Goal: Information Seeking & Learning: Learn about a topic

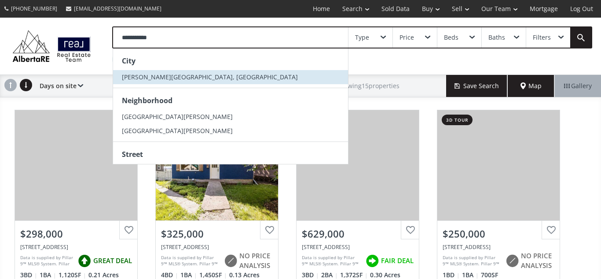
type input "**********"
click at [126, 77] on span "[PERSON_NAME][GEOGRAPHIC_DATA], [GEOGRAPHIC_DATA]" at bounding box center [210, 77] width 176 height 8
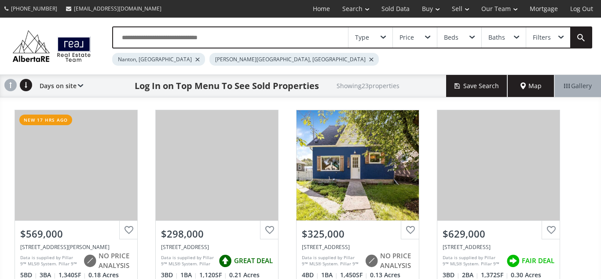
click at [195, 59] on div at bounding box center [197, 60] width 4 height 4
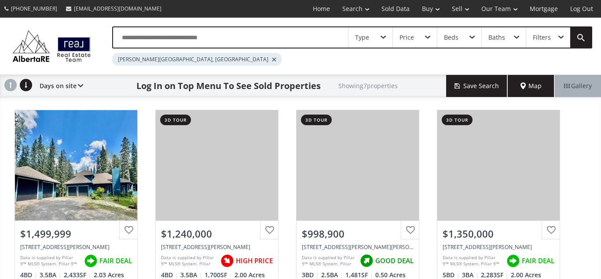
click at [245, 39] on input "text" at bounding box center [230, 37] width 235 height 20
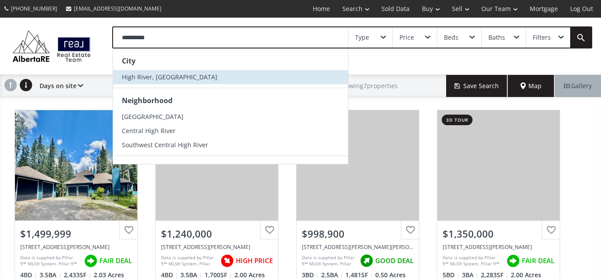
type input "**********"
click at [152, 73] on span "High River, [GEOGRAPHIC_DATA]" at bounding box center [169, 77] width 95 height 8
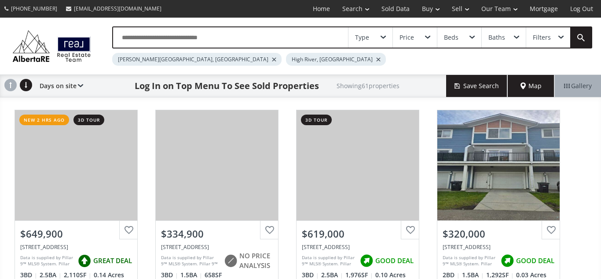
click at [162, 57] on div "[PERSON_NAME][GEOGRAPHIC_DATA], [GEOGRAPHIC_DATA]" at bounding box center [196, 59] width 169 height 13
click at [272, 60] on div at bounding box center [274, 60] width 4 height 4
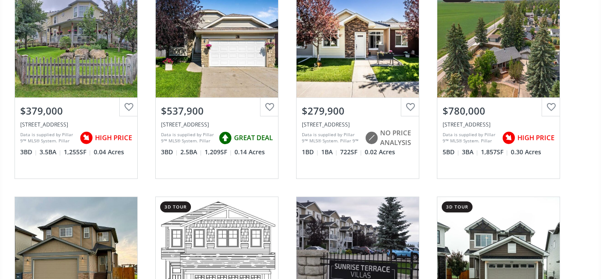
scroll to position [760, 0]
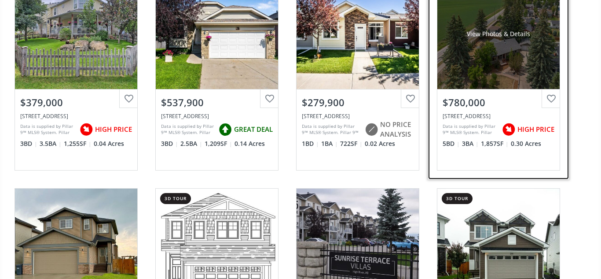
click at [512, 48] on div "View Photos & Details" at bounding box center [498, 34] width 122 height 110
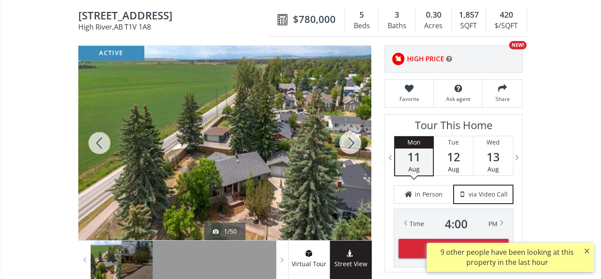
scroll to position [84, 0]
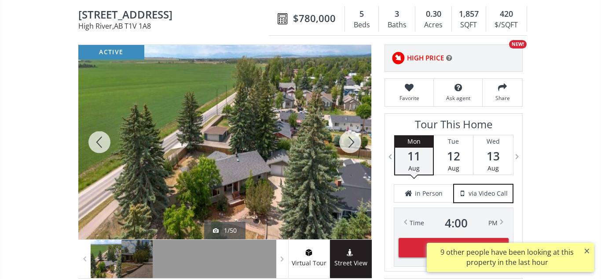
click at [353, 141] on div at bounding box center [350, 142] width 42 height 194
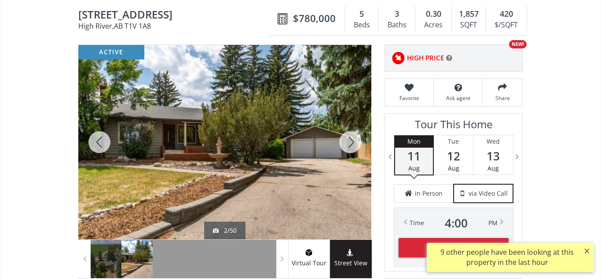
click at [353, 141] on div at bounding box center [350, 142] width 42 height 194
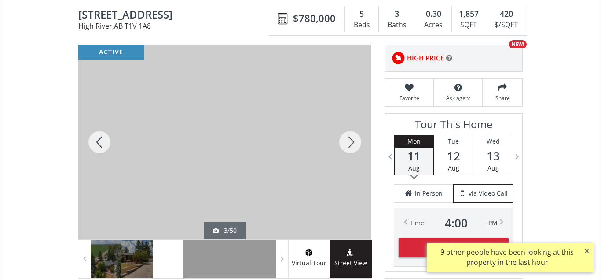
click at [353, 141] on div at bounding box center [350, 142] width 42 height 194
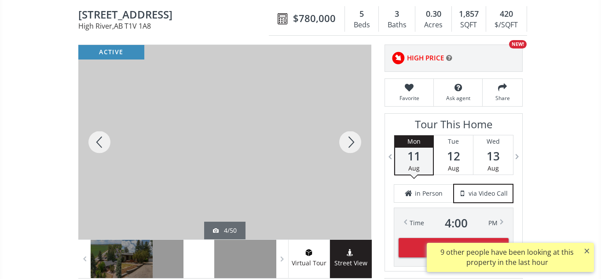
click at [353, 141] on div at bounding box center [350, 142] width 42 height 194
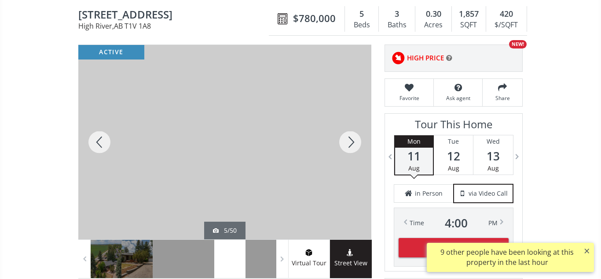
click at [353, 141] on div at bounding box center [350, 142] width 42 height 194
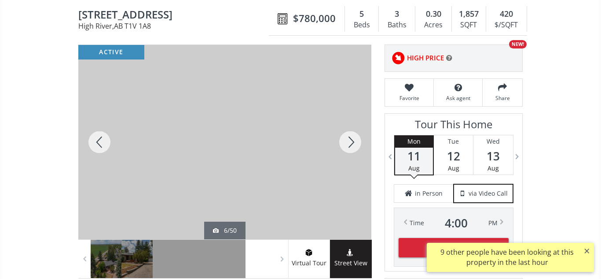
click at [353, 141] on div at bounding box center [350, 142] width 42 height 194
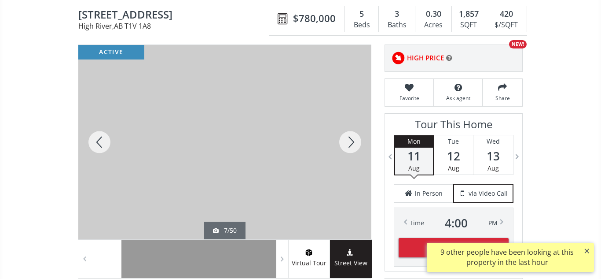
click at [353, 141] on div at bounding box center [350, 142] width 42 height 194
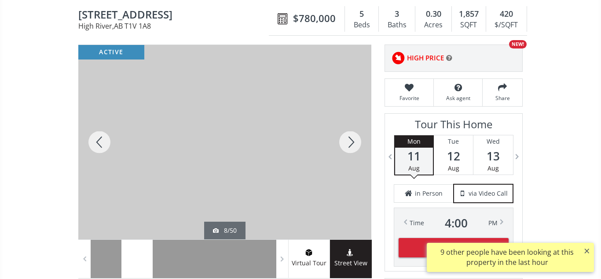
click at [353, 141] on div at bounding box center [350, 142] width 42 height 194
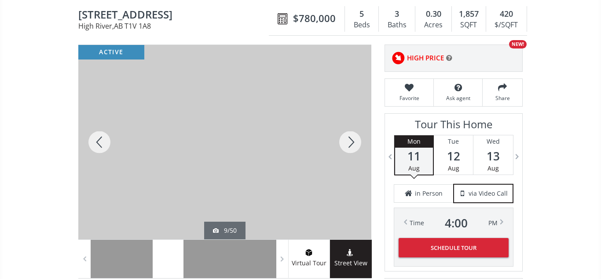
click at [353, 141] on div at bounding box center [350, 142] width 42 height 194
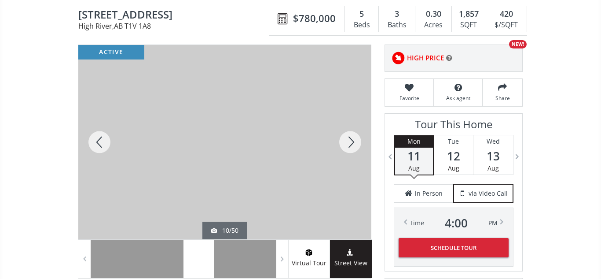
click at [353, 141] on div at bounding box center [350, 142] width 42 height 194
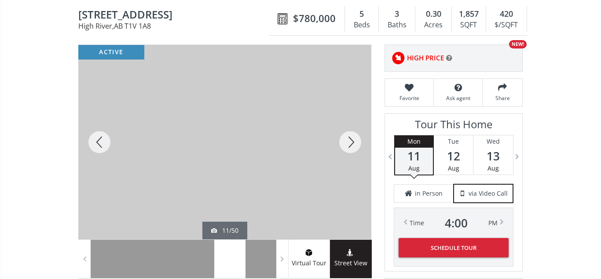
click at [353, 141] on div at bounding box center [350, 142] width 42 height 194
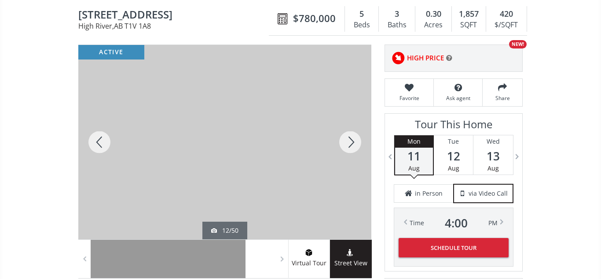
click at [353, 141] on div at bounding box center [350, 142] width 42 height 194
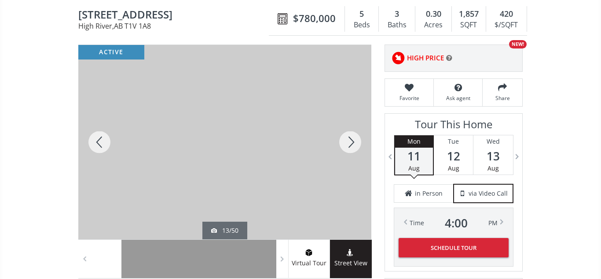
click at [353, 141] on div at bounding box center [350, 142] width 42 height 194
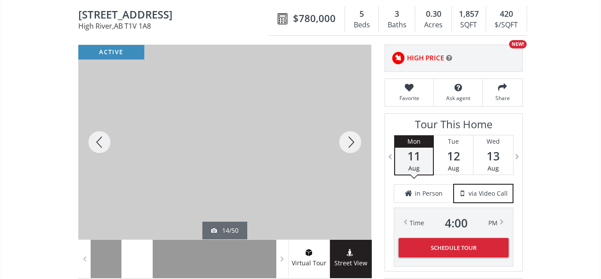
click at [353, 141] on div at bounding box center [350, 142] width 42 height 194
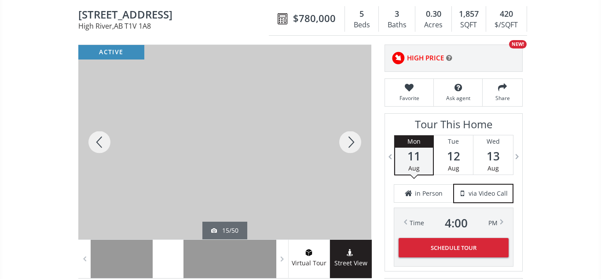
click at [353, 141] on div at bounding box center [350, 142] width 42 height 194
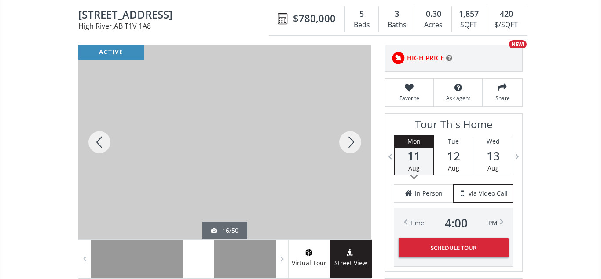
click at [353, 141] on div at bounding box center [350, 142] width 42 height 194
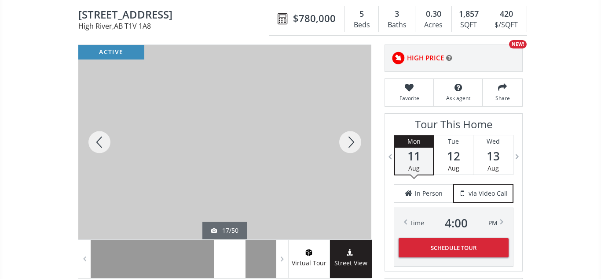
click at [353, 141] on div at bounding box center [350, 142] width 42 height 194
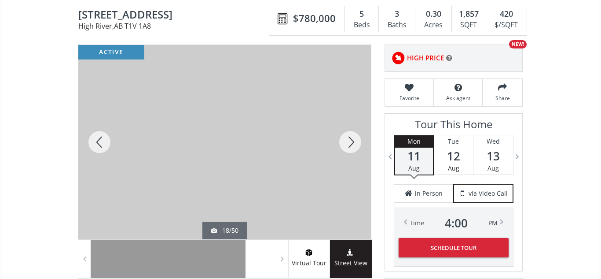
click at [353, 141] on div at bounding box center [350, 142] width 42 height 194
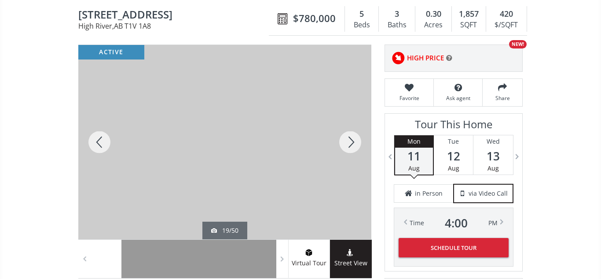
click at [353, 141] on div at bounding box center [350, 142] width 42 height 194
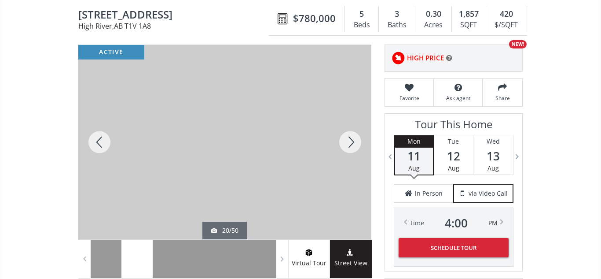
click at [353, 141] on div at bounding box center [350, 142] width 42 height 194
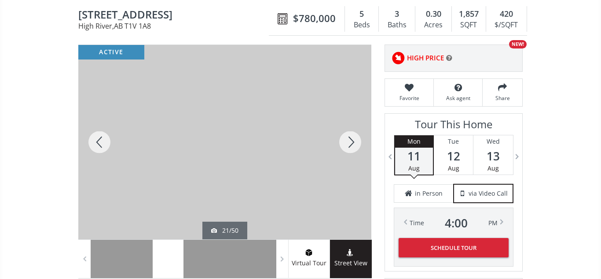
click at [353, 141] on div at bounding box center [350, 142] width 42 height 194
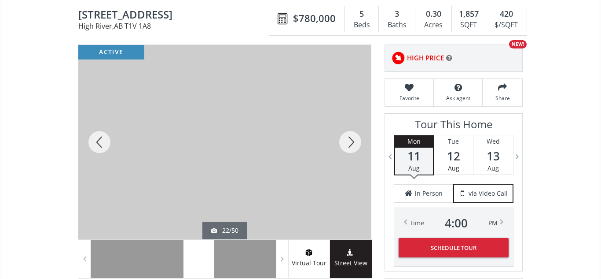
click at [353, 141] on div at bounding box center [350, 142] width 42 height 194
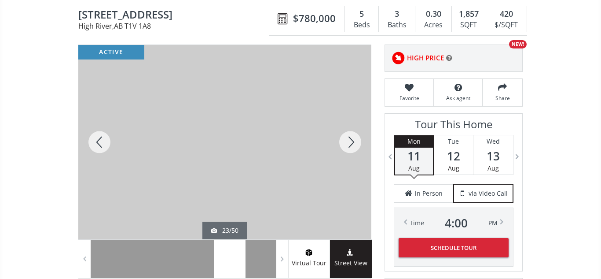
click at [353, 141] on div at bounding box center [350, 142] width 42 height 194
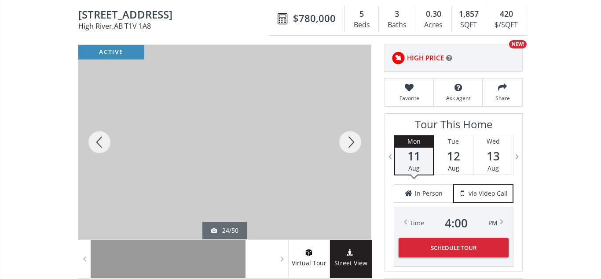
click at [353, 141] on div at bounding box center [350, 142] width 42 height 194
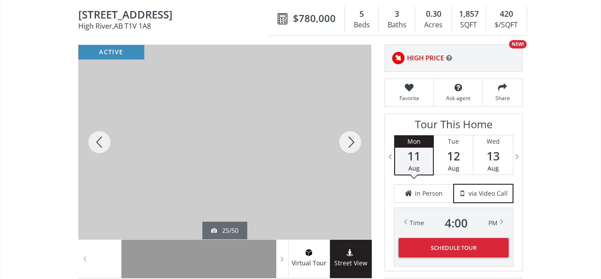
click at [353, 141] on div at bounding box center [350, 142] width 42 height 194
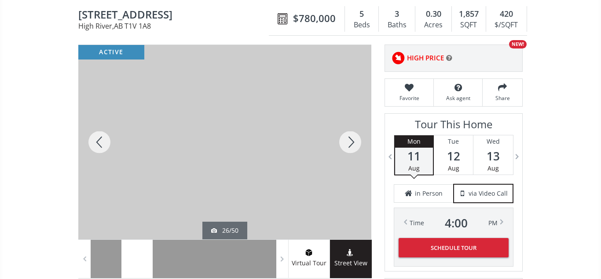
click at [353, 141] on div at bounding box center [350, 142] width 42 height 194
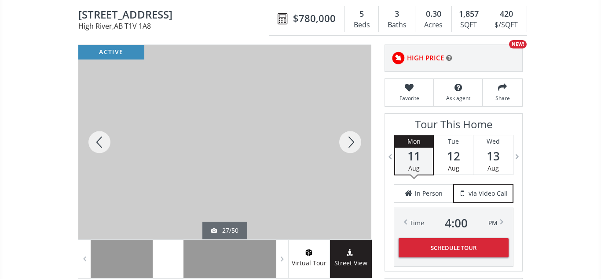
click at [353, 141] on div at bounding box center [350, 142] width 42 height 194
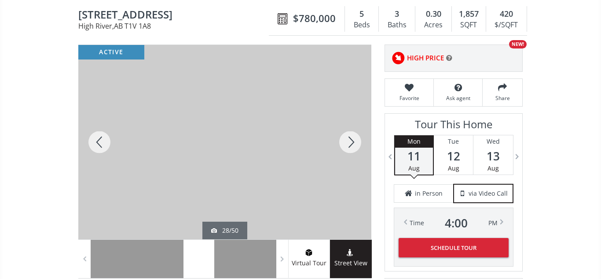
click at [353, 141] on div at bounding box center [350, 142] width 42 height 194
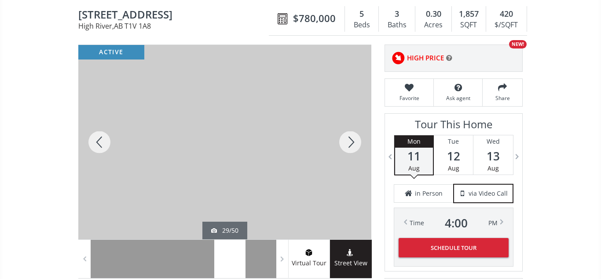
click at [353, 141] on div at bounding box center [350, 142] width 42 height 194
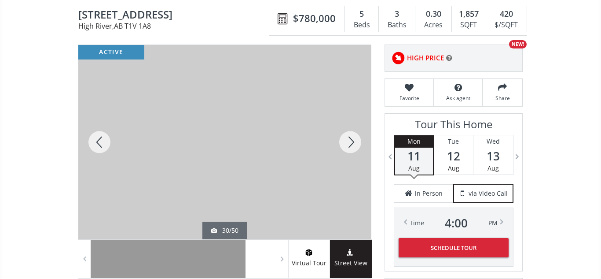
click at [353, 141] on div at bounding box center [350, 142] width 42 height 194
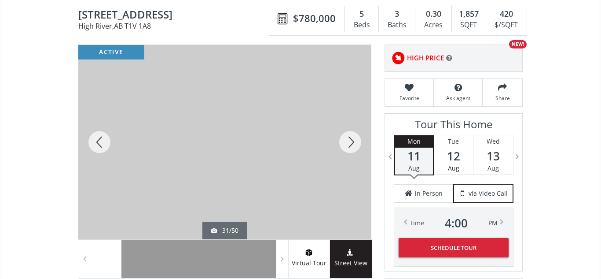
click at [353, 141] on div at bounding box center [350, 142] width 42 height 194
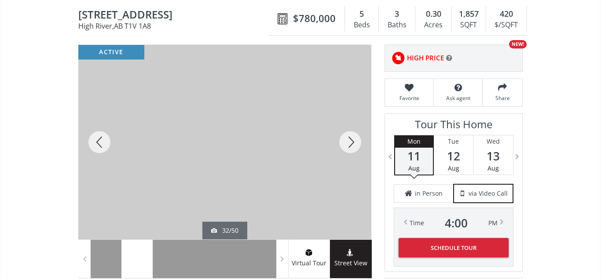
click at [353, 141] on div at bounding box center [350, 142] width 42 height 194
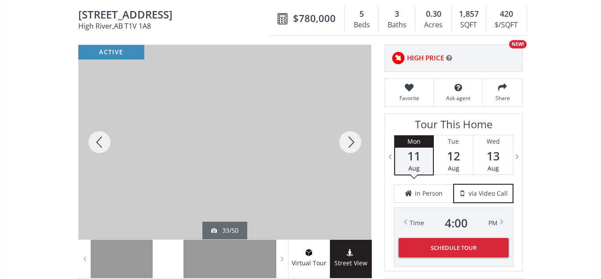
click at [353, 141] on div at bounding box center [350, 142] width 42 height 194
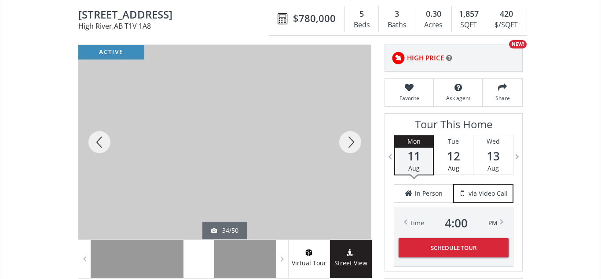
click at [353, 141] on div at bounding box center [350, 142] width 42 height 194
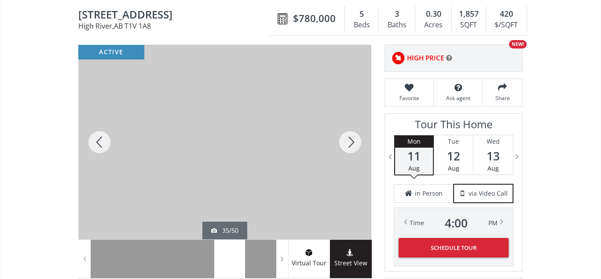
click at [353, 141] on div at bounding box center [350, 142] width 42 height 194
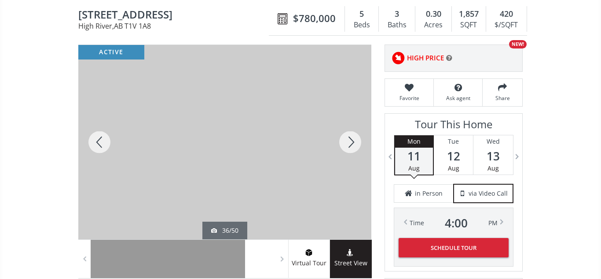
click at [353, 141] on div at bounding box center [350, 142] width 42 height 194
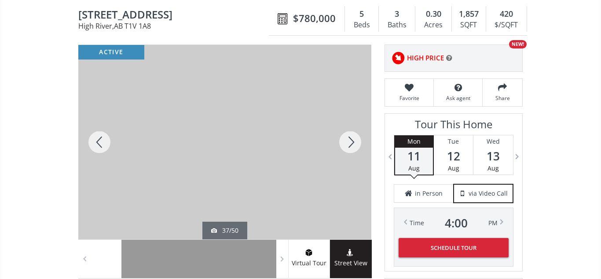
click at [353, 141] on div at bounding box center [350, 142] width 42 height 194
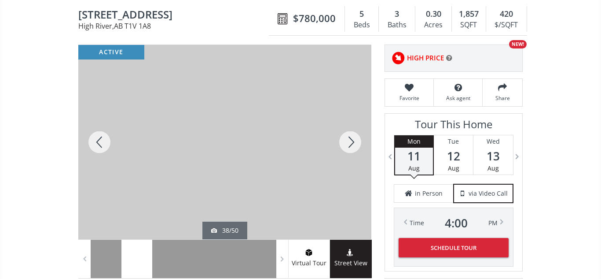
click at [353, 141] on div at bounding box center [350, 142] width 42 height 194
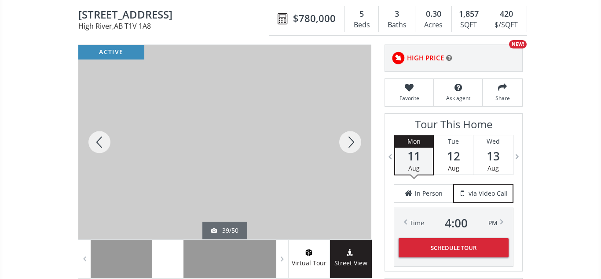
click at [353, 141] on div at bounding box center [350, 142] width 42 height 194
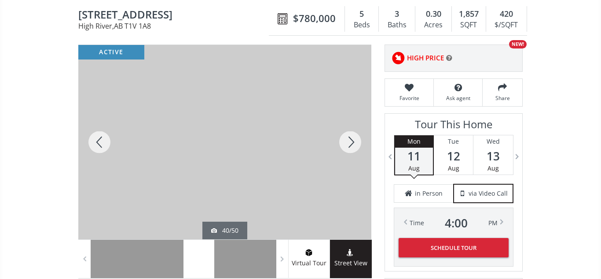
click at [353, 141] on div at bounding box center [350, 142] width 42 height 194
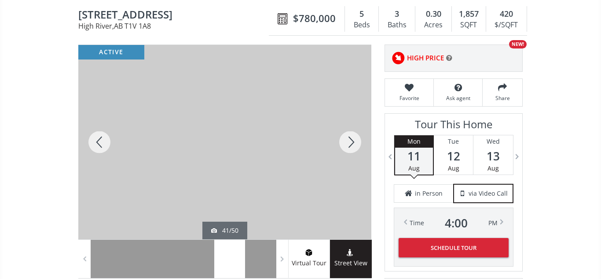
click at [353, 141] on div at bounding box center [350, 142] width 42 height 194
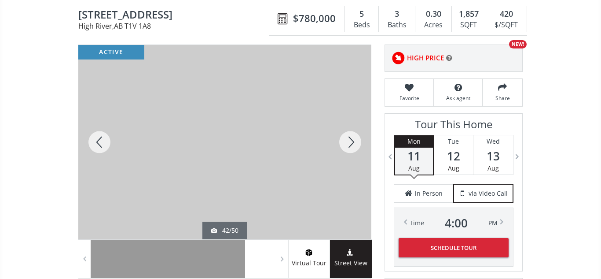
click at [353, 141] on div at bounding box center [350, 142] width 42 height 194
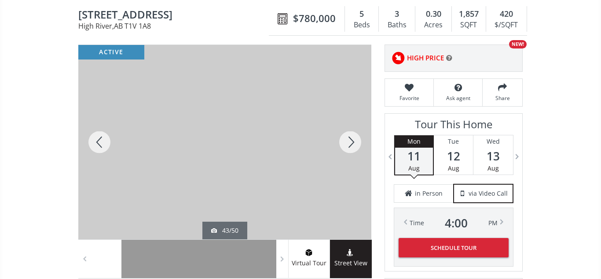
click at [353, 141] on div at bounding box center [350, 142] width 42 height 194
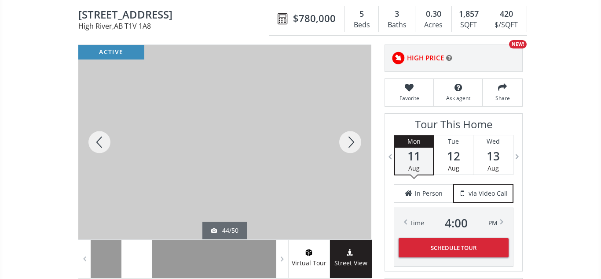
click at [353, 141] on div at bounding box center [350, 142] width 42 height 194
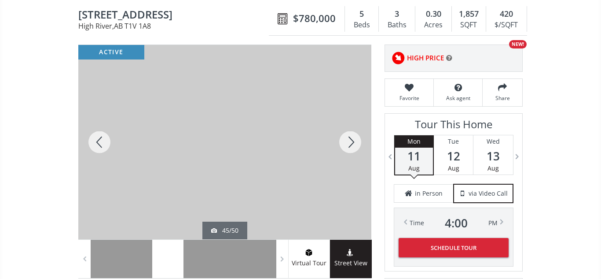
click at [353, 141] on div at bounding box center [350, 142] width 42 height 194
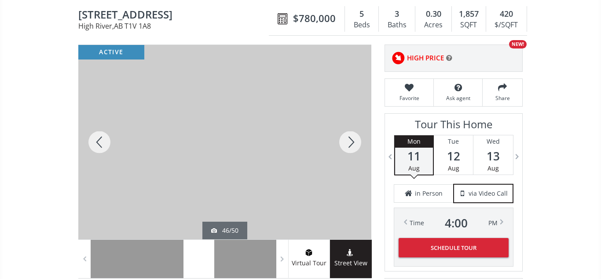
click at [353, 141] on div at bounding box center [350, 142] width 42 height 194
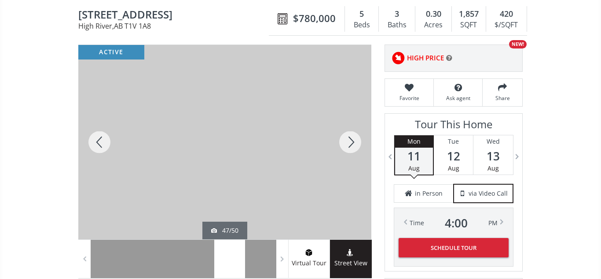
click at [353, 141] on div at bounding box center [350, 142] width 42 height 194
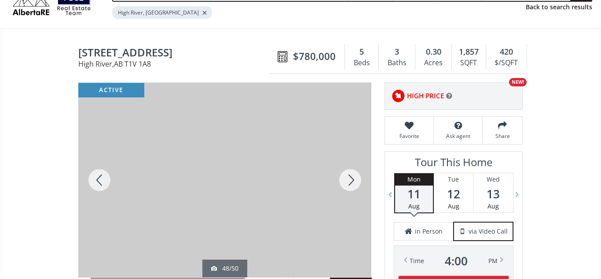
scroll to position [45, 0]
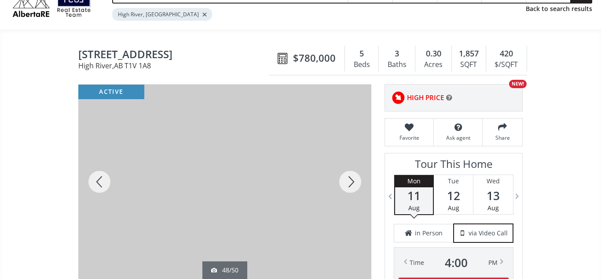
click at [303, 161] on div at bounding box center [224, 181] width 293 height 194
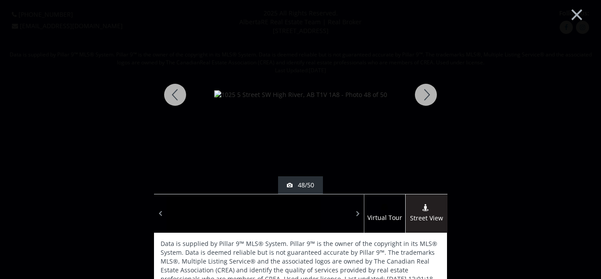
scroll to position [0, 0]
click at [578, 16] on button "×" at bounding box center [577, 14] width 48 height 36
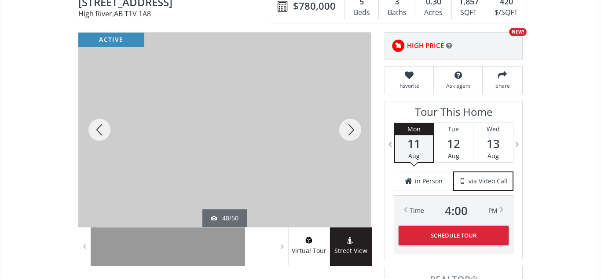
scroll to position [95, 0]
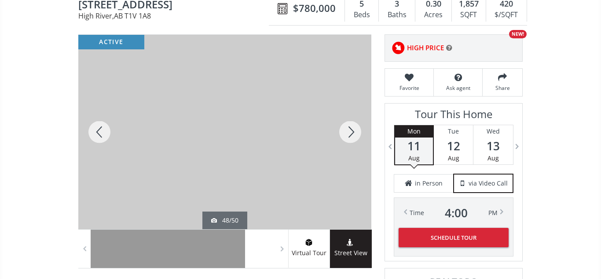
click at [347, 130] on div at bounding box center [350, 132] width 42 height 194
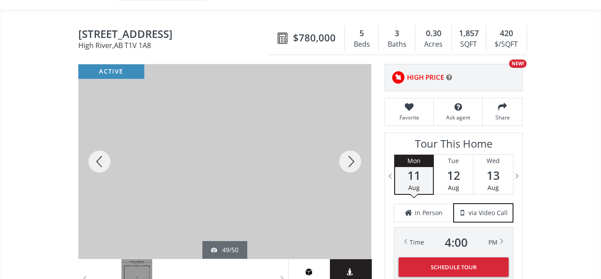
scroll to position [66, 0]
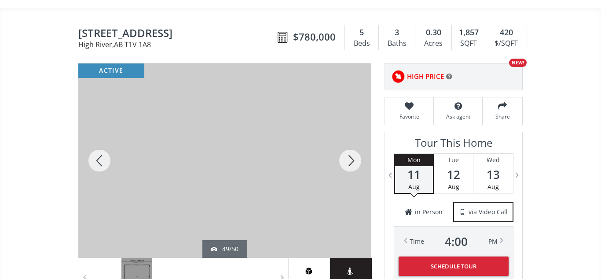
click at [352, 159] on div at bounding box center [350, 160] width 42 height 194
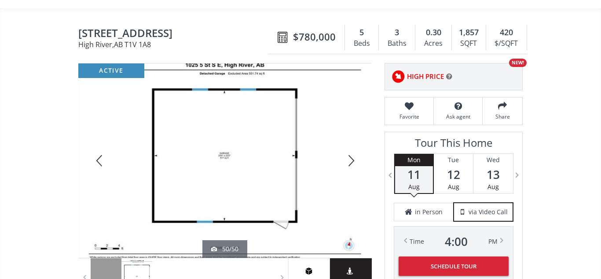
click at [352, 159] on div at bounding box center [350, 160] width 42 height 194
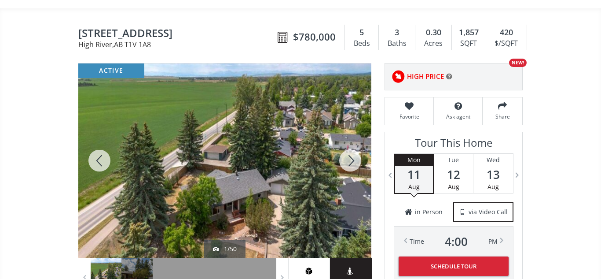
click at [352, 159] on div at bounding box center [350, 160] width 42 height 194
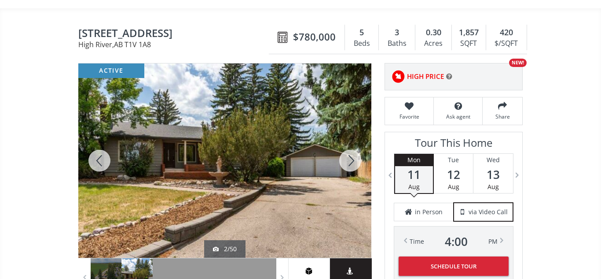
click at [352, 159] on div at bounding box center [350, 160] width 42 height 194
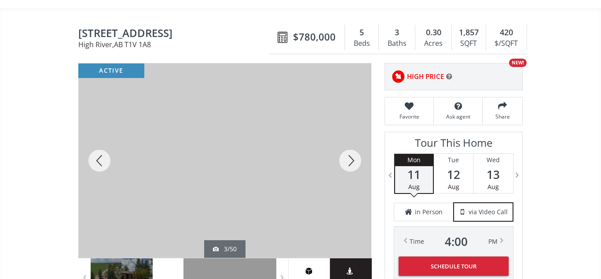
click at [352, 159] on div at bounding box center [350, 160] width 42 height 194
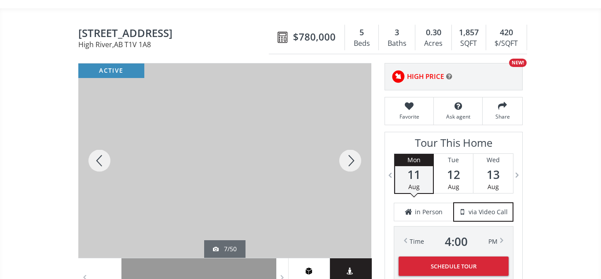
click at [352, 159] on div at bounding box center [350, 160] width 42 height 194
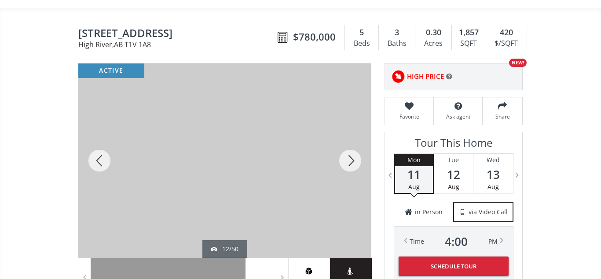
click at [352, 159] on div at bounding box center [350, 160] width 42 height 194
click at [99, 161] on div at bounding box center [99, 160] width 42 height 194
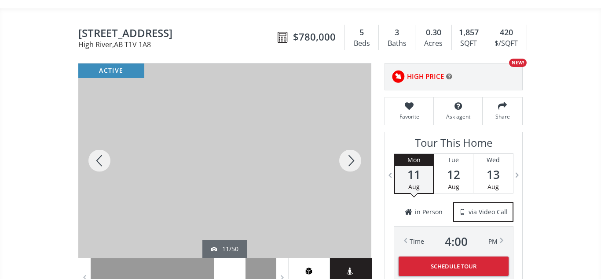
click at [99, 161] on div at bounding box center [99, 160] width 42 height 194
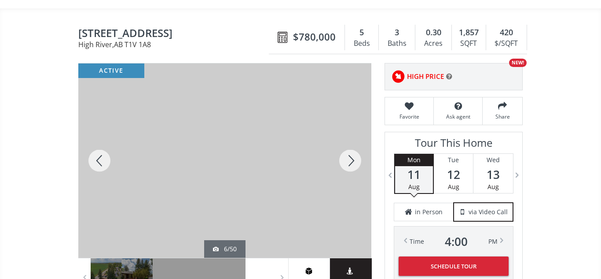
click at [99, 161] on div at bounding box center [99, 160] width 42 height 194
click at [352, 161] on div at bounding box center [350, 160] width 42 height 194
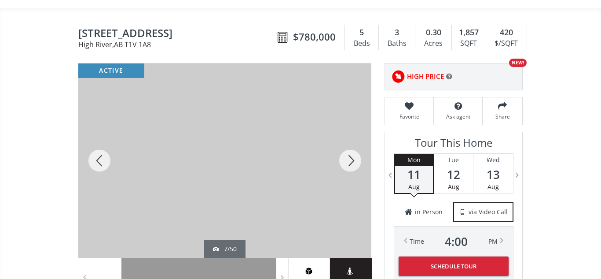
click at [352, 161] on div at bounding box center [350, 160] width 42 height 194
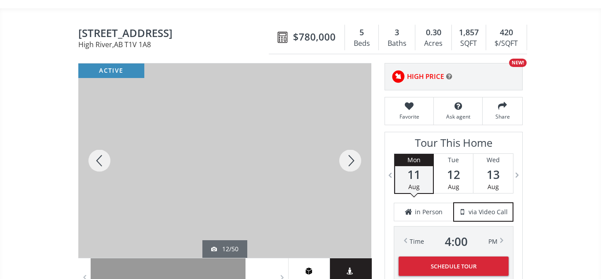
click at [352, 161] on div at bounding box center [350, 160] width 42 height 194
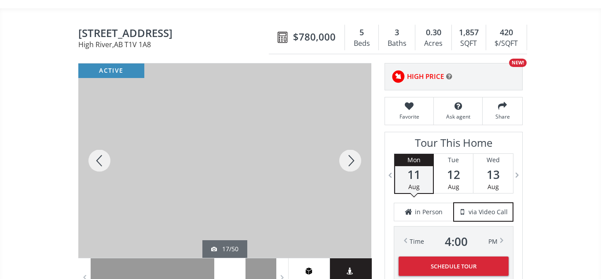
click at [352, 161] on div at bounding box center [350, 160] width 42 height 194
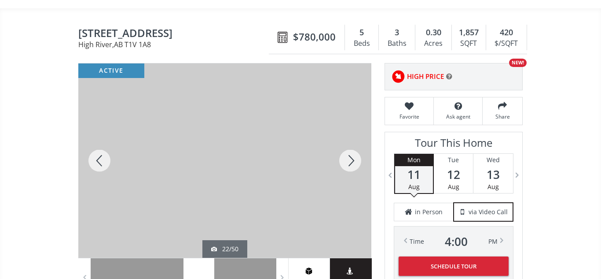
click at [352, 161] on div at bounding box center [350, 160] width 42 height 194
click at [99, 162] on div at bounding box center [99, 160] width 42 height 194
click at [353, 159] on div at bounding box center [350, 160] width 42 height 194
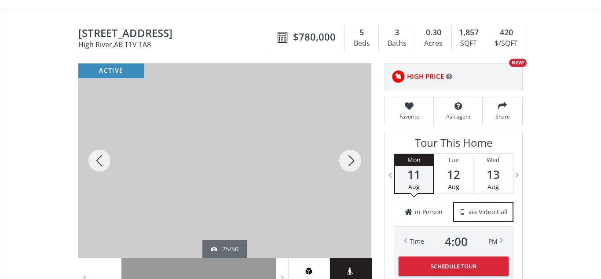
click at [353, 159] on div at bounding box center [350, 160] width 42 height 194
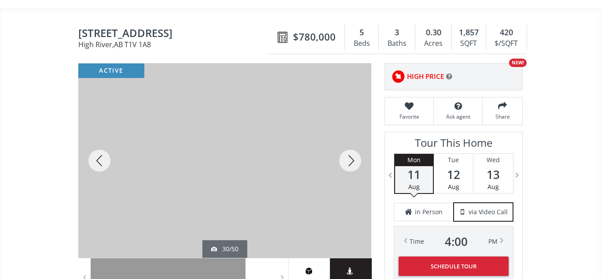
click at [353, 159] on div at bounding box center [350, 160] width 42 height 194
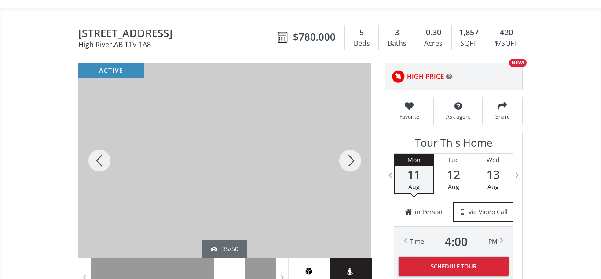
click at [353, 159] on div at bounding box center [350, 160] width 42 height 194
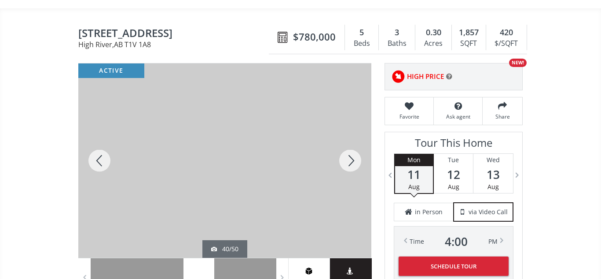
click at [353, 159] on div at bounding box center [350, 160] width 42 height 194
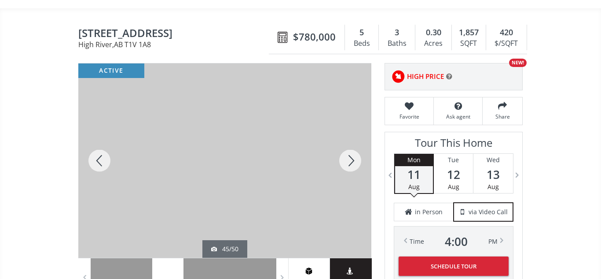
click at [353, 159] on div at bounding box center [350, 160] width 42 height 194
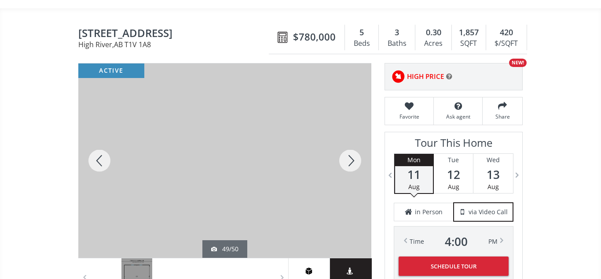
click at [353, 159] on div at bounding box center [350, 160] width 42 height 194
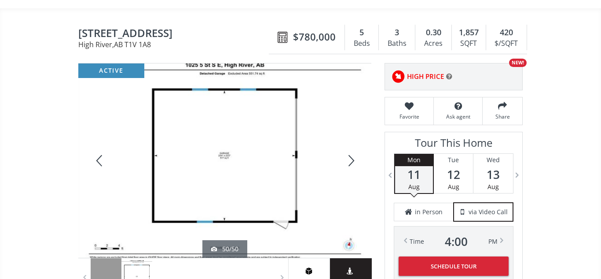
click at [353, 159] on div at bounding box center [350, 160] width 42 height 194
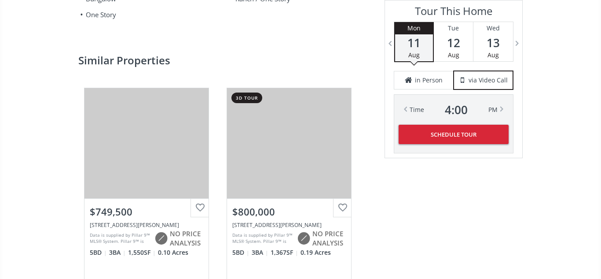
scroll to position [1241, 0]
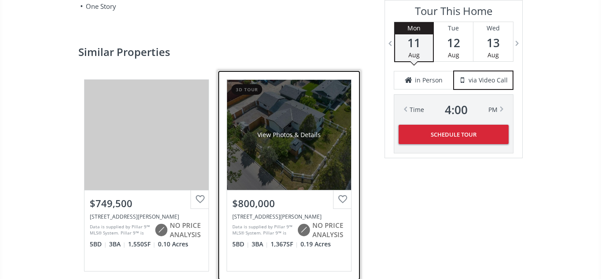
click at [295, 135] on div "View Photos & Details" at bounding box center [288, 134] width 63 height 9
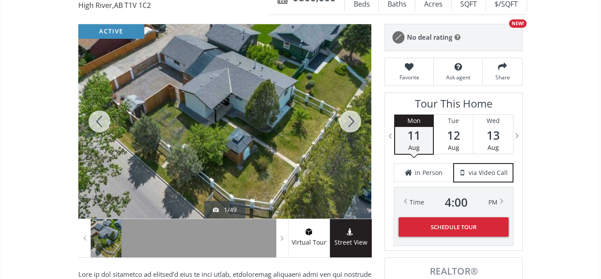
scroll to position [106, 0]
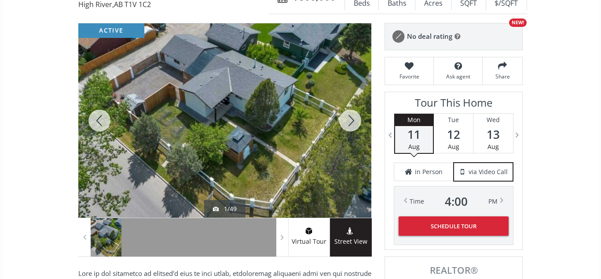
click at [344, 121] on div at bounding box center [350, 120] width 42 height 194
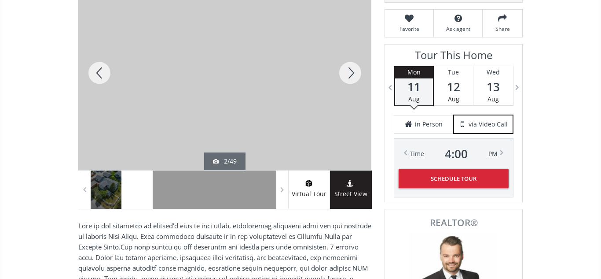
scroll to position [154, 0]
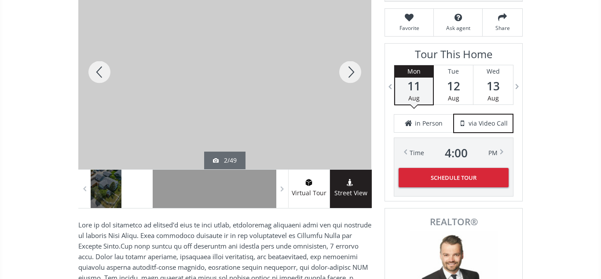
click at [352, 74] on div at bounding box center [350, 72] width 42 height 194
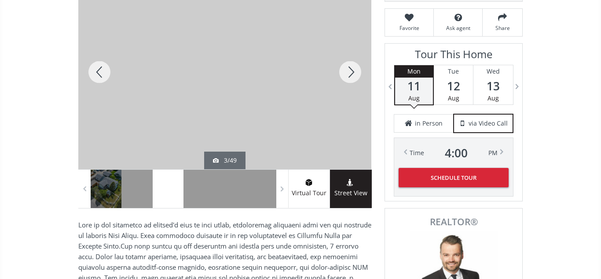
click at [352, 74] on div at bounding box center [350, 72] width 42 height 194
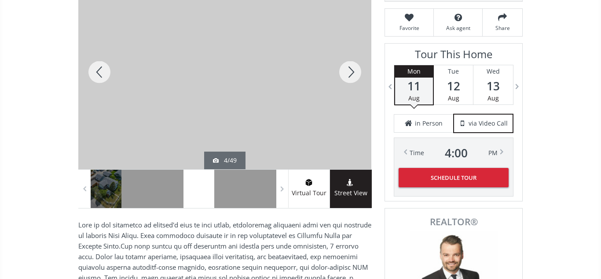
click at [352, 74] on div at bounding box center [350, 72] width 42 height 194
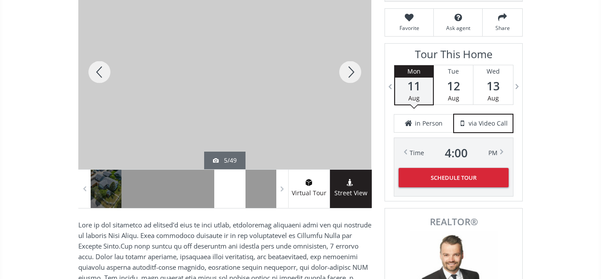
click at [352, 74] on div at bounding box center [350, 72] width 42 height 194
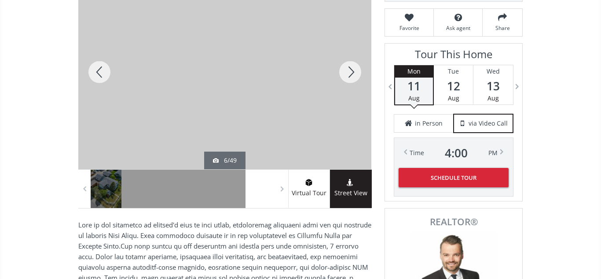
click at [352, 74] on div at bounding box center [350, 72] width 42 height 194
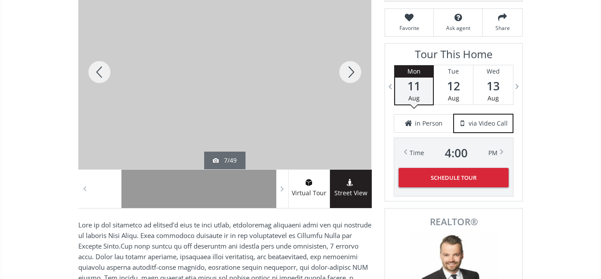
click at [103, 71] on div at bounding box center [99, 72] width 42 height 194
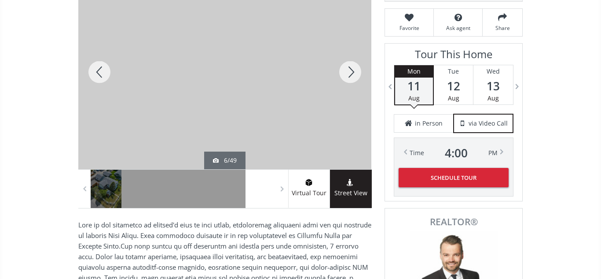
click at [350, 73] on div at bounding box center [350, 72] width 42 height 194
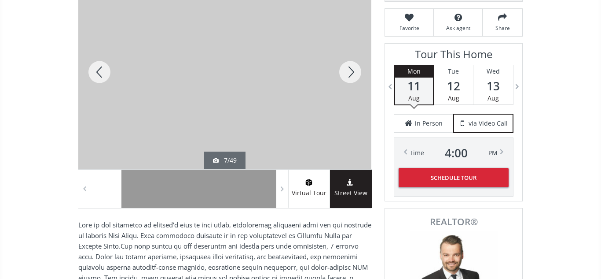
click at [350, 73] on div at bounding box center [350, 72] width 42 height 194
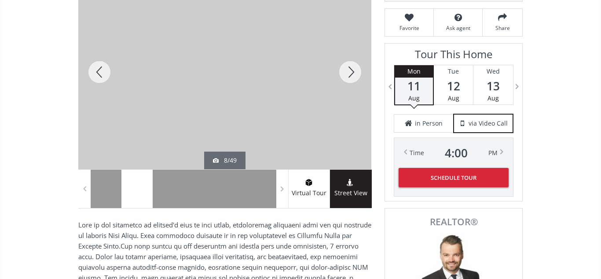
click at [350, 73] on div at bounding box center [350, 72] width 42 height 194
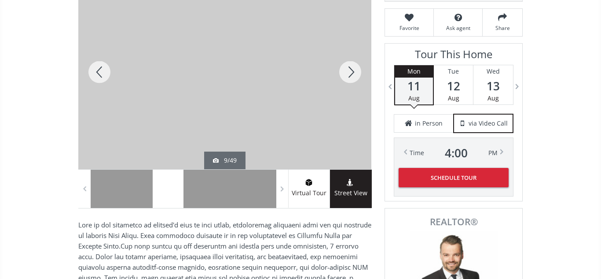
click at [350, 73] on div at bounding box center [350, 72] width 42 height 194
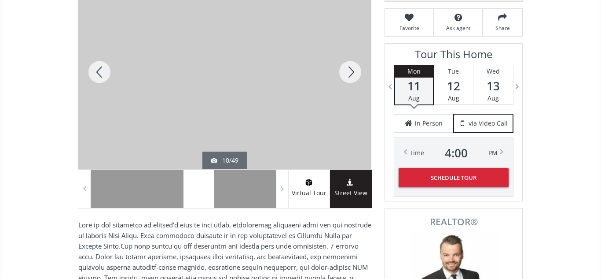
click at [350, 73] on div at bounding box center [350, 72] width 42 height 194
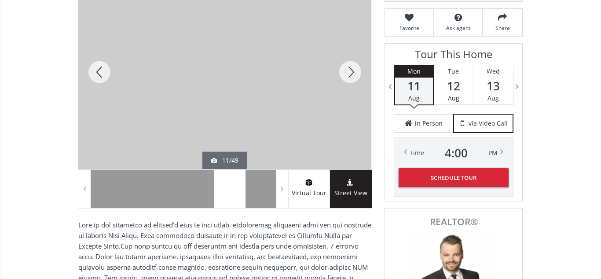
click at [350, 73] on div at bounding box center [350, 72] width 42 height 194
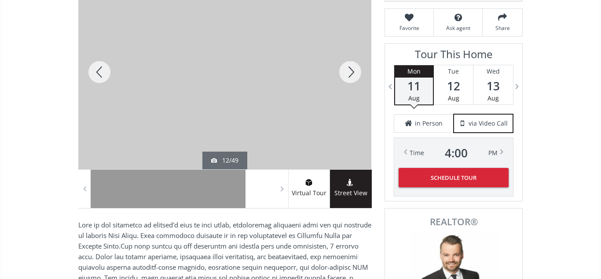
click at [350, 73] on div at bounding box center [350, 72] width 42 height 194
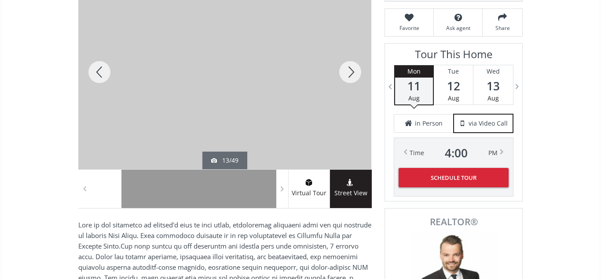
click at [350, 73] on div at bounding box center [350, 72] width 42 height 194
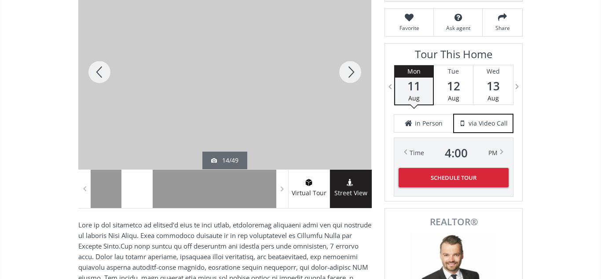
click at [350, 73] on div at bounding box center [350, 72] width 42 height 194
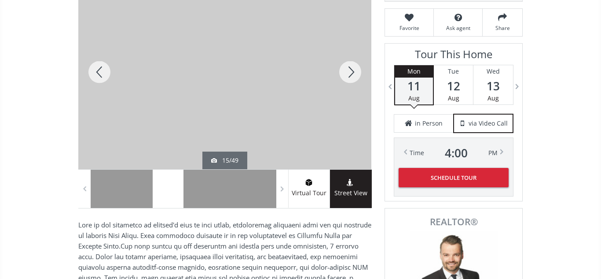
click at [350, 73] on div at bounding box center [350, 72] width 42 height 194
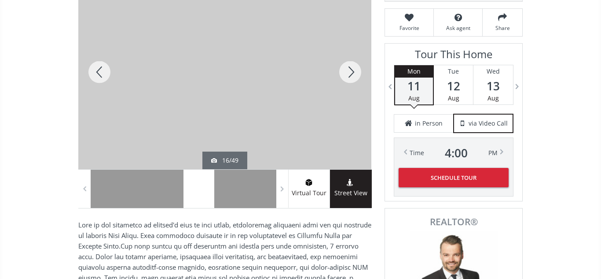
click at [350, 73] on div at bounding box center [350, 72] width 42 height 194
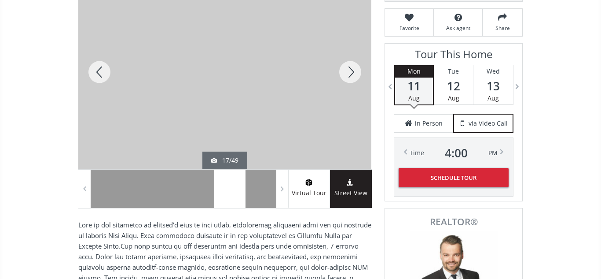
click at [350, 73] on div at bounding box center [350, 72] width 42 height 194
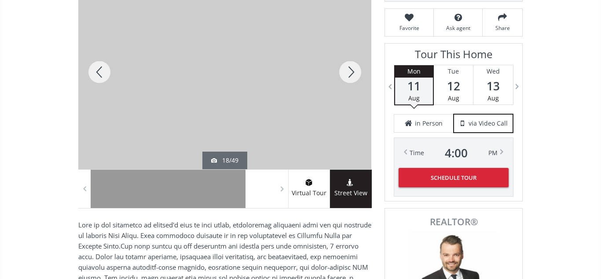
click at [350, 73] on div at bounding box center [350, 72] width 42 height 194
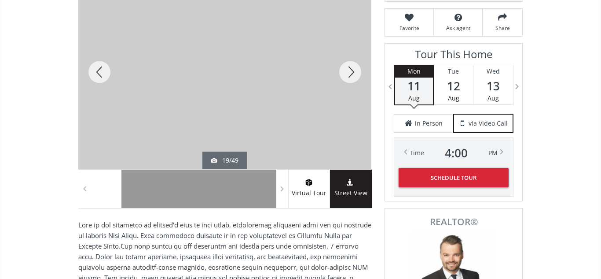
click at [350, 73] on div at bounding box center [350, 72] width 42 height 194
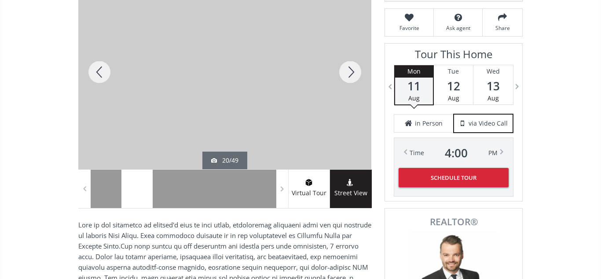
click at [350, 73] on div at bounding box center [350, 72] width 42 height 194
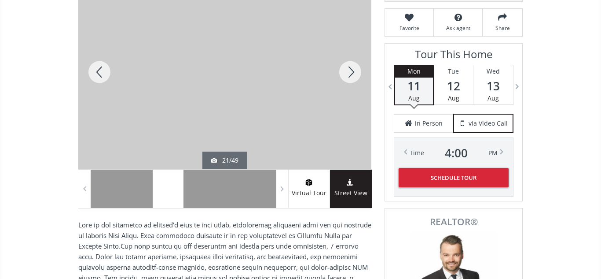
click at [350, 73] on div at bounding box center [350, 72] width 42 height 194
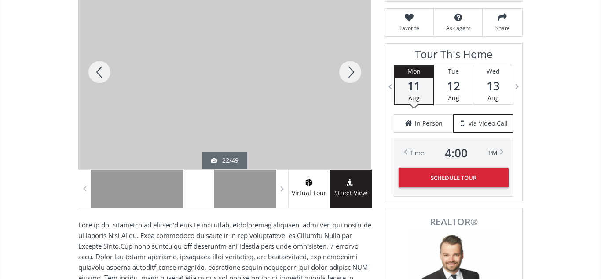
click at [350, 73] on div at bounding box center [350, 72] width 42 height 194
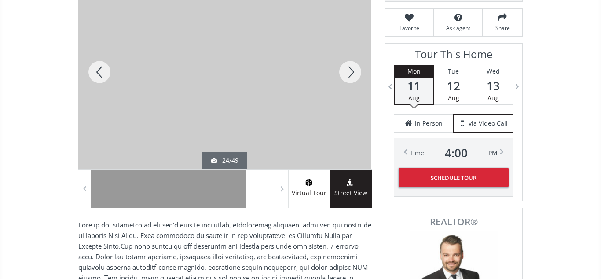
click at [350, 73] on div at bounding box center [350, 72] width 42 height 194
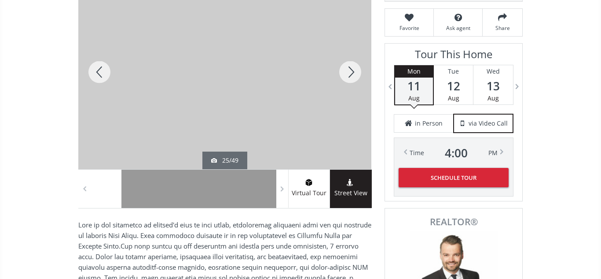
click at [350, 73] on div at bounding box center [350, 72] width 42 height 194
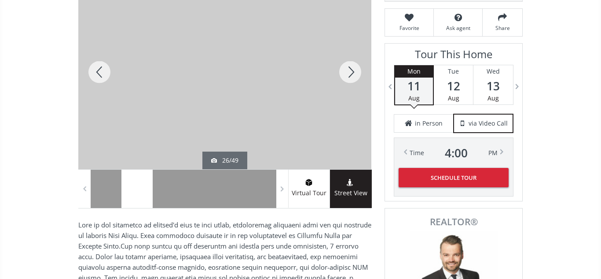
click at [350, 73] on div at bounding box center [350, 72] width 42 height 194
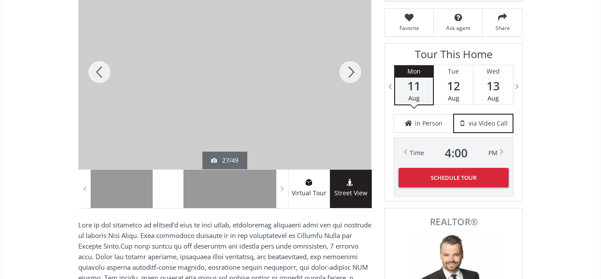
click at [350, 73] on div at bounding box center [350, 72] width 42 height 194
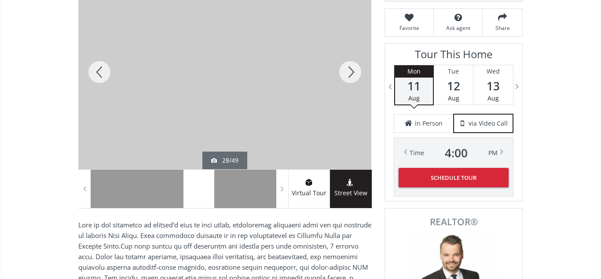
click at [350, 73] on div at bounding box center [350, 72] width 42 height 194
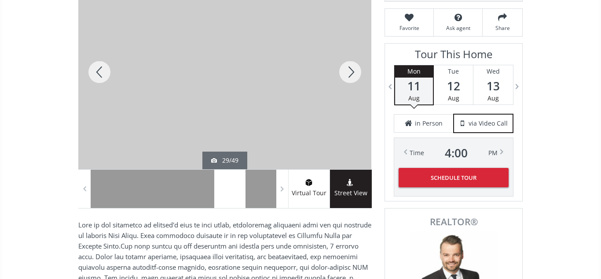
click at [350, 73] on div at bounding box center [350, 72] width 42 height 194
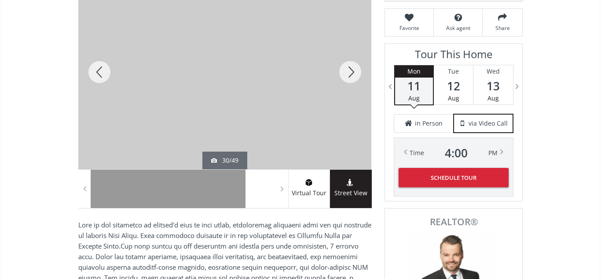
click at [350, 73] on div at bounding box center [350, 72] width 42 height 194
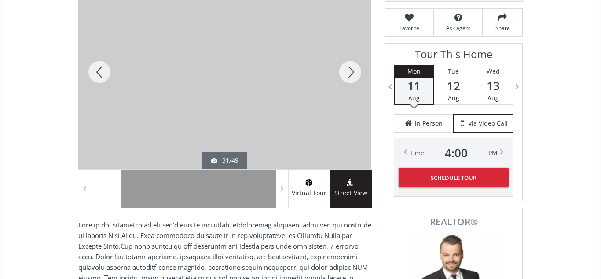
click at [350, 73] on div at bounding box center [350, 72] width 42 height 194
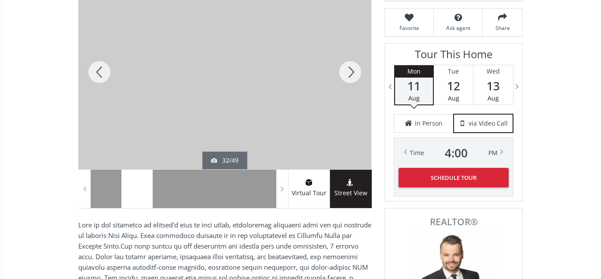
click at [350, 73] on div at bounding box center [350, 72] width 42 height 194
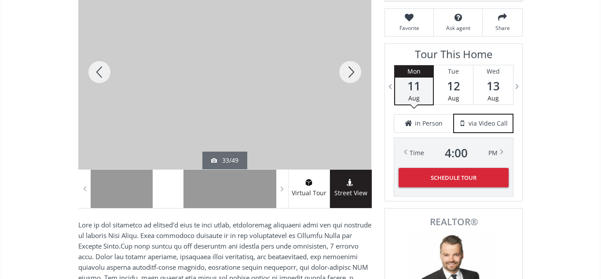
click at [350, 73] on div at bounding box center [350, 72] width 42 height 194
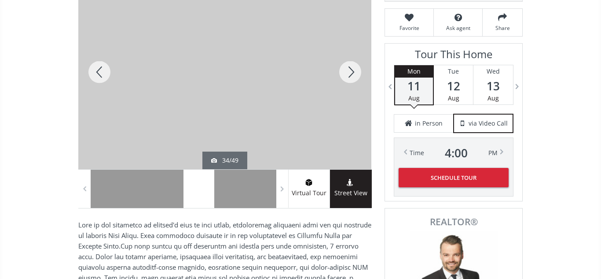
click at [350, 73] on div at bounding box center [350, 72] width 42 height 194
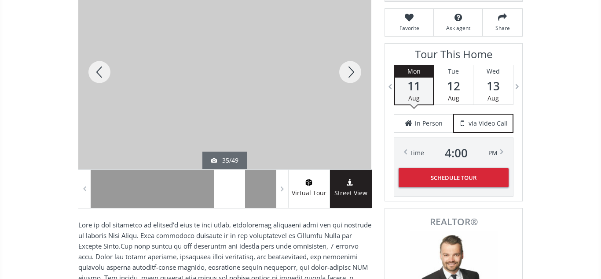
click at [350, 73] on div at bounding box center [350, 72] width 42 height 194
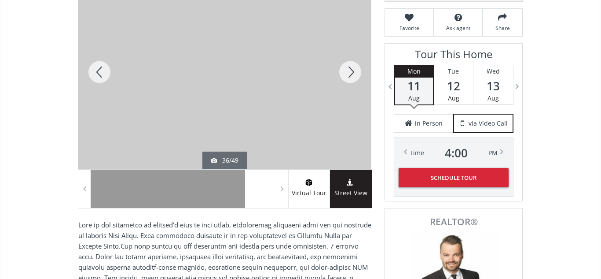
click at [350, 73] on div at bounding box center [350, 72] width 42 height 194
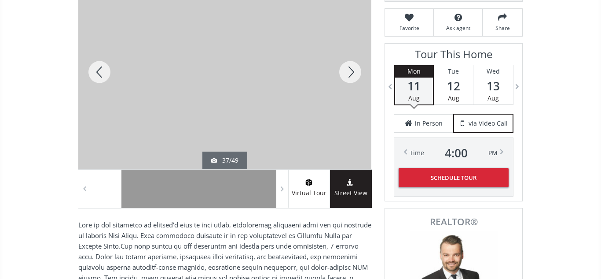
click at [350, 73] on div at bounding box center [350, 72] width 42 height 194
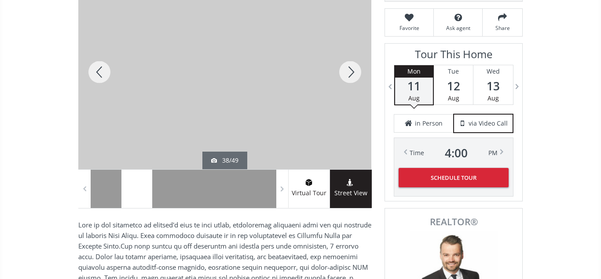
click at [350, 73] on div at bounding box center [350, 72] width 42 height 194
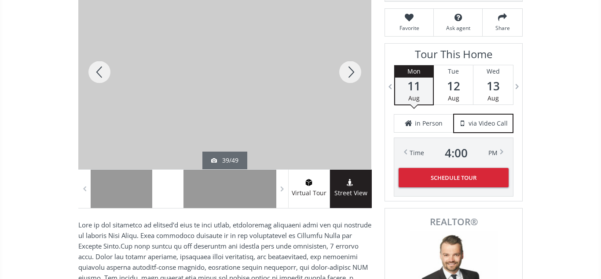
click at [350, 73] on div at bounding box center [350, 72] width 42 height 194
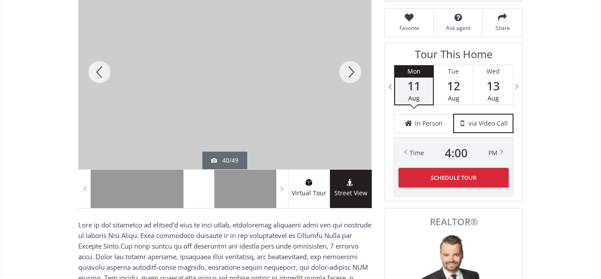
click at [350, 73] on div at bounding box center [350, 72] width 42 height 194
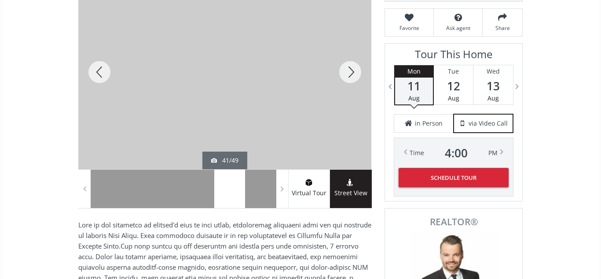
click at [350, 73] on div at bounding box center [350, 72] width 42 height 194
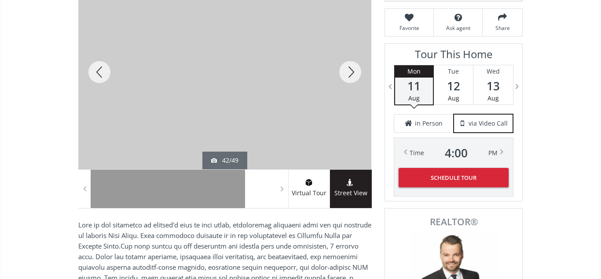
click at [350, 73] on div at bounding box center [350, 72] width 42 height 194
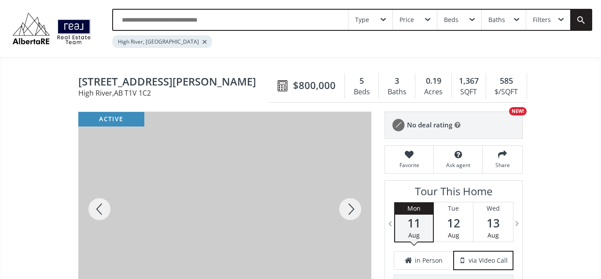
scroll to position [0, 0]
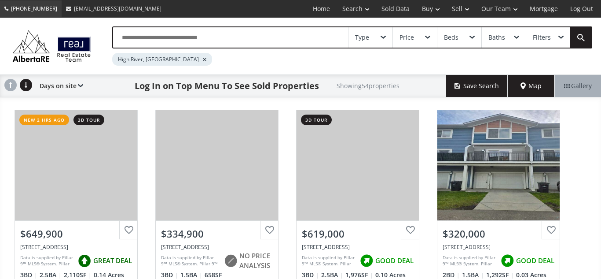
scroll to position [760, 0]
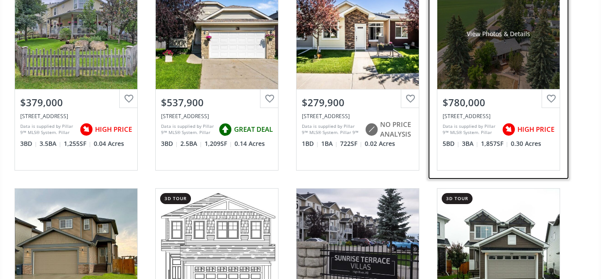
click at [509, 48] on div "View Photos & Details" at bounding box center [498, 34] width 122 height 110
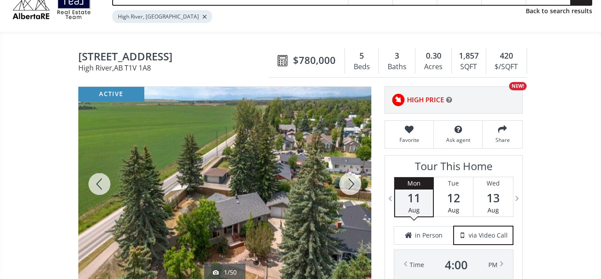
scroll to position [42, 0]
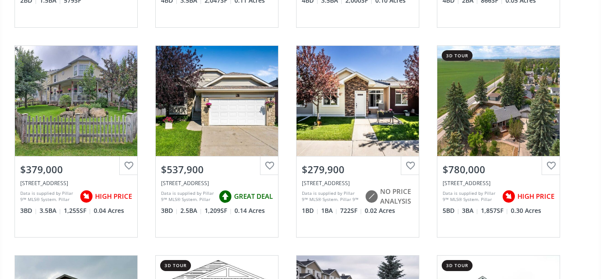
scroll to position [694, 0]
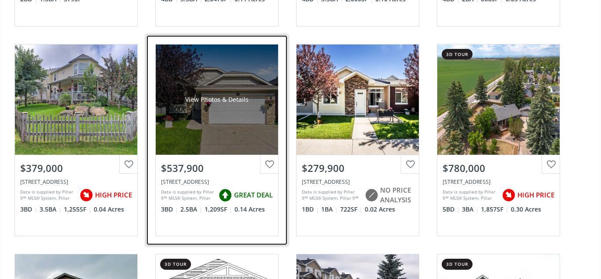
click at [238, 127] on div "View Photos & Details" at bounding box center [217, 99] width 122 height 110
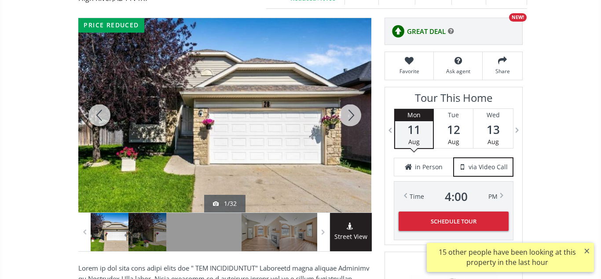
scroll to position [111, 0]
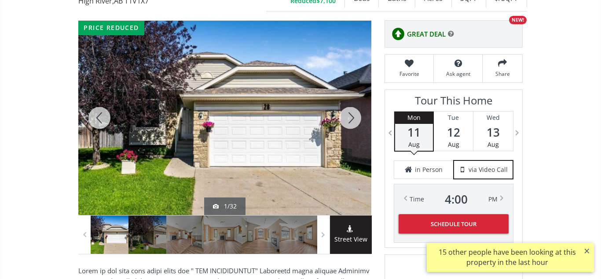
click at [352, 114] on div at bounding box center [350, 118] width 42 height 194
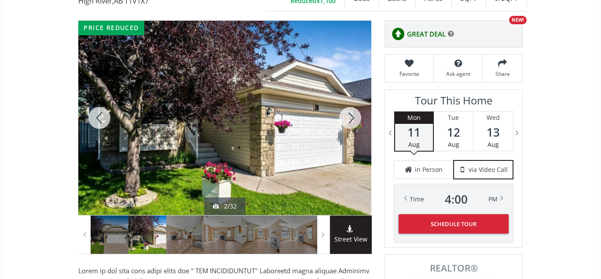
click at [352, 114] on div at bounding box center [350, 118] width 42 height 194
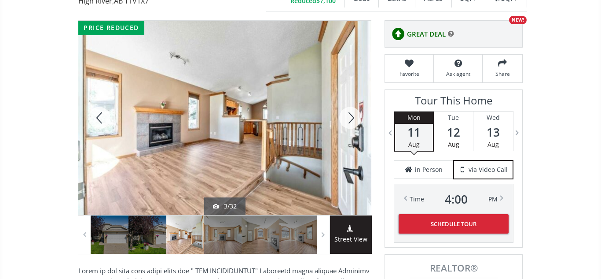
click at [352, 114] on div at bounding box center [350, 118] width 42 height 194
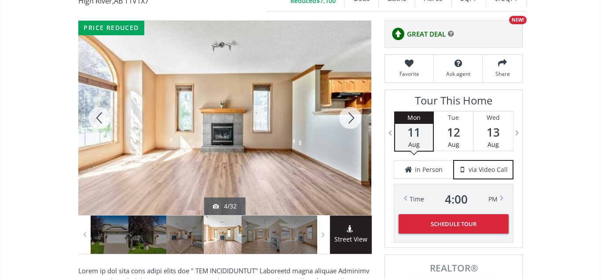
click at [352, 114] on div at bounding box center [350, 118] width 42 height 194
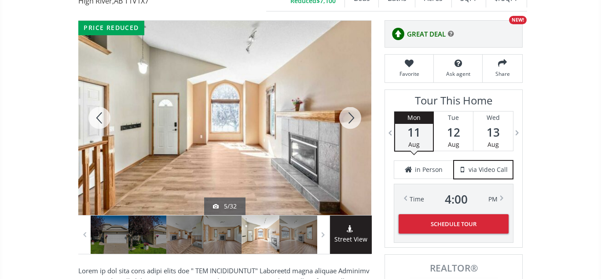
click at [352, 114] on div at bounding box center [350, 118] width 42 height 194
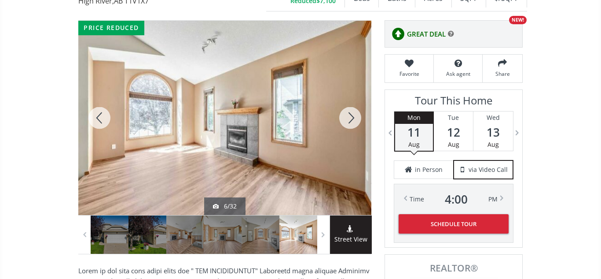
click at [352, 114] on div at bounding box center [350, 118] width 42 height 194
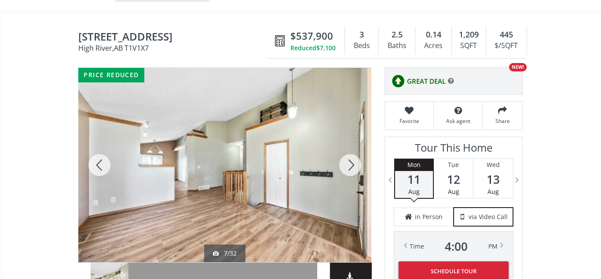
scroll to position [59, 0]
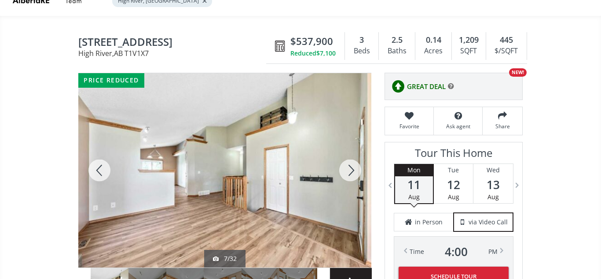
click at [345, 172] on div at bounding box center [350, 170] width 42 height 194
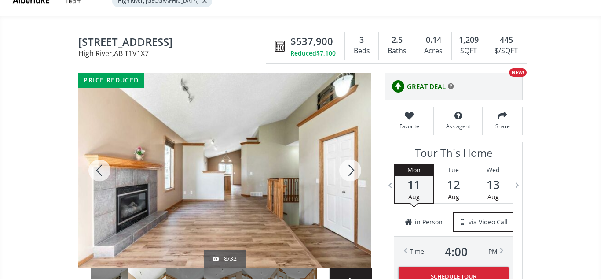
click at [345, 172] on div at bounding box center [350, 170] width 42 height 194
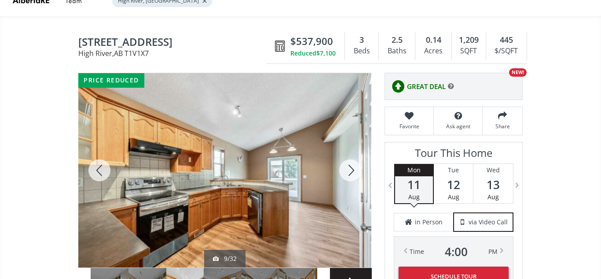
click at [345, 172] on div at bounding box center [350, 170] width 42 height 194
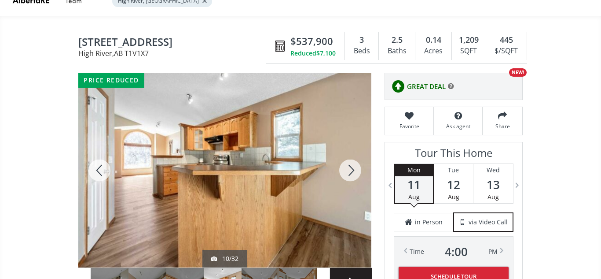
click at [345, 172] on div at bounding box center [350, 170] width 42 height 194
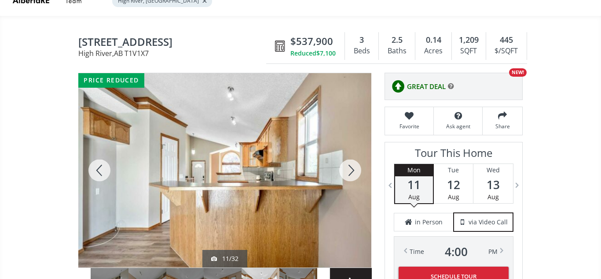
click at [345, 172] on div at bounding box center [350, 170] width 42 height 194
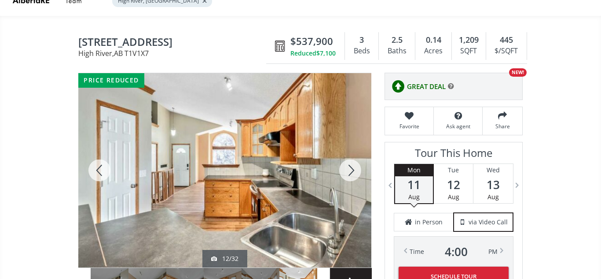
click at [345, 172] on div at bounding box center [350, 170] width 42 height 194
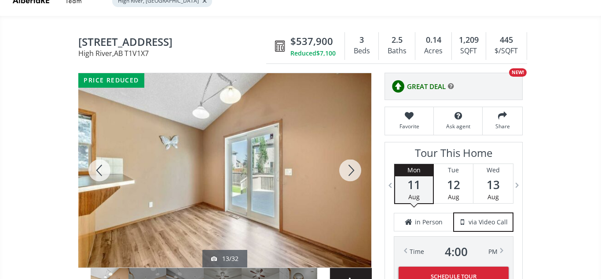
click at [345, 172] on div at bounding box center [350, 170] width 42 height 194
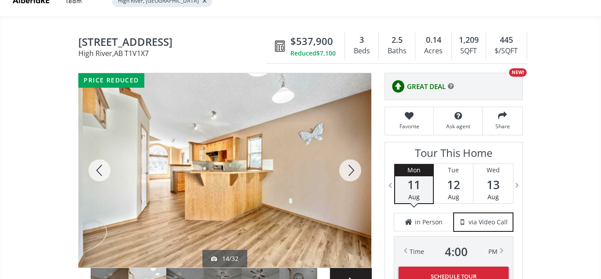
click at [345, 172] on div at bounding box center [350, 170] width 42 height 194
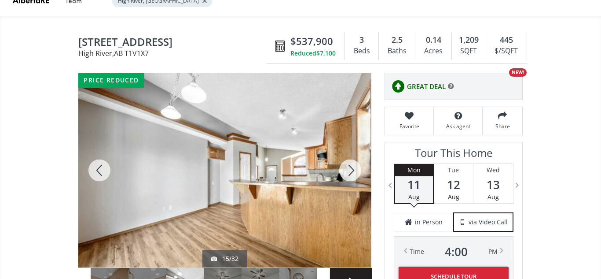
click at [345, 172] on div at bounding box center [350, 170] width 42 height 194
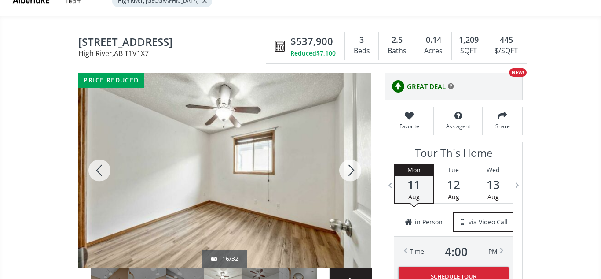
click at [345, 172] on div at bounding box center [350, 170] width 42 height 194
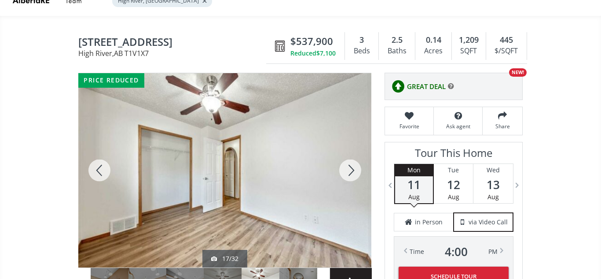
click at [345, 172] on div at bounding box center [350, 170] width 42 height 194
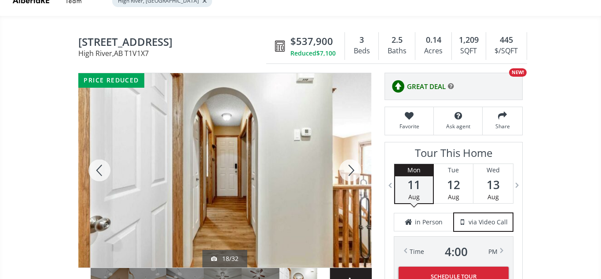
click at [345, 172] on div at bounding box center [350, 170] width 42 height 194
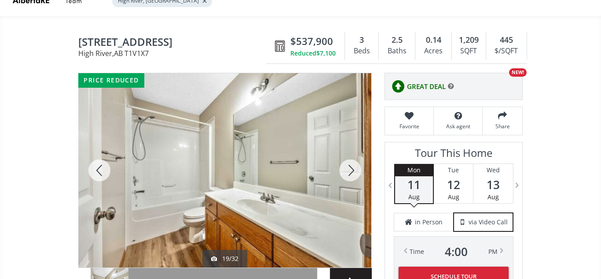
click at [345, 172] on div at bounding box center [350, 170] width 42 height 194
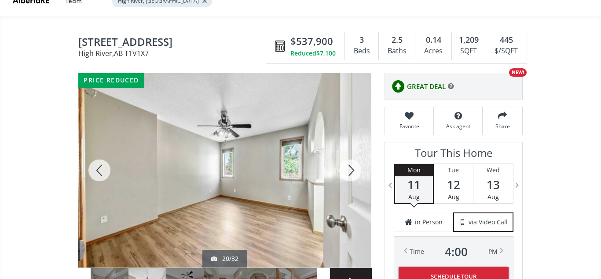
click at [345, 172] on div at bounding box center [350, 170] width 42 height 194
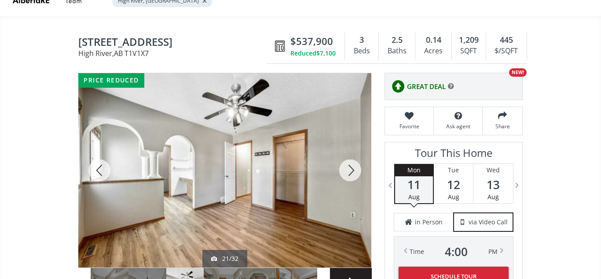
click at [345, 172] on div at bounding box center [350, 170] width 42 height 194
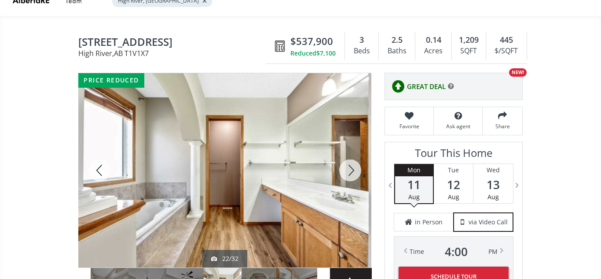
click at [345, 172] on div at bounding box center [350, 170] width 42 height 194
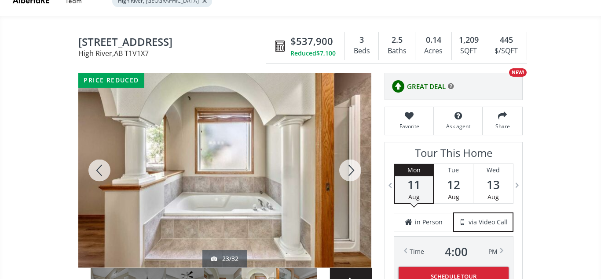
click at [353, 172] on div at bounding box center [350, 170] width 42 height 194
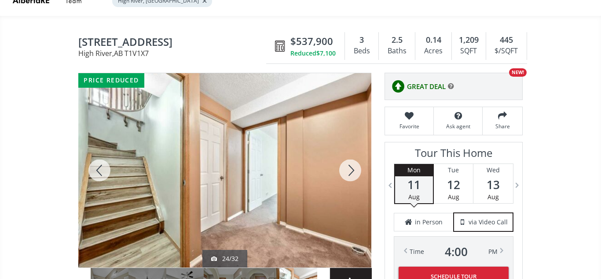
click at [353, 172] on div at bounding box center [350, 170] width 42 height 194
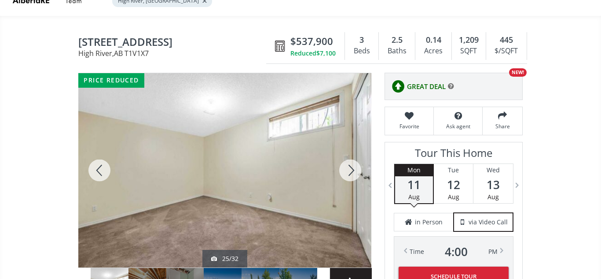
click at [353, 172] on div at bounding box center [350, 170] width 42 height 194
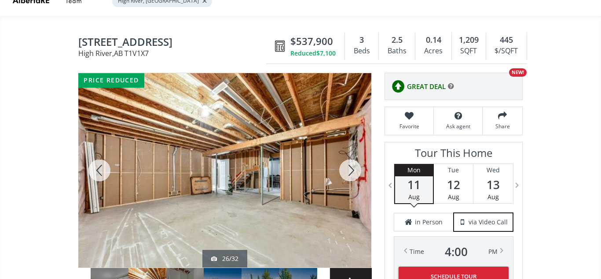
click at [353, 172] on div at bounding box center [350, 170] width 42 height 194
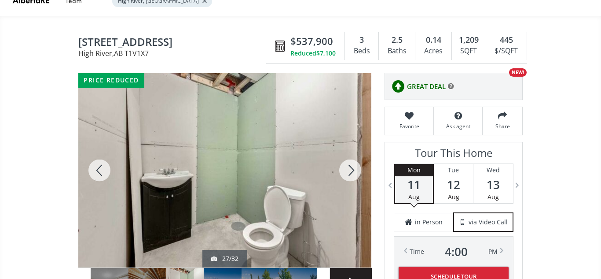
click at [353, 172] on div at bounding box center [350, 170] width 42 height 194
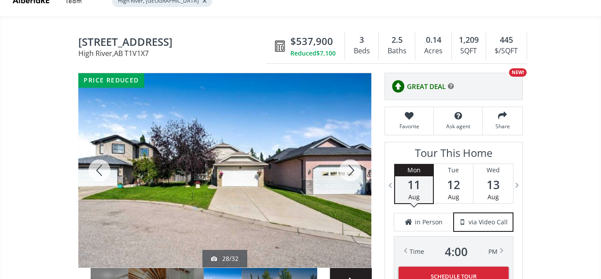
click at [353, 172] on div at bounding box center [350, 170] width 42 height 194
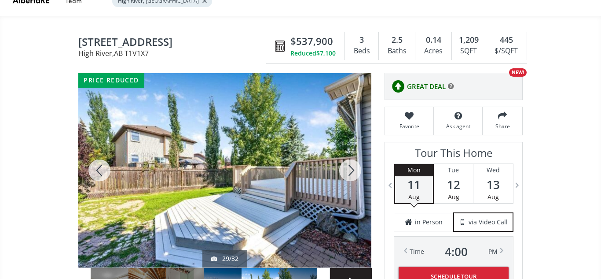
click at [353, 172] on div at bounding box center [350, 170] width 42 height 194
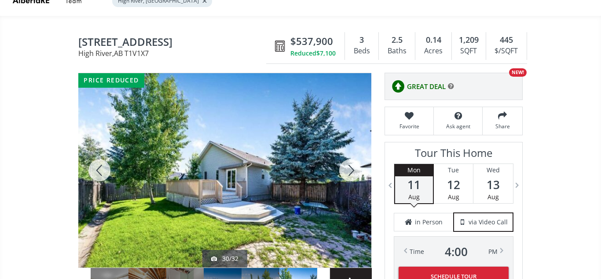
click at [353, 172] on div at bounding box center [350, 170] width 42 height 194
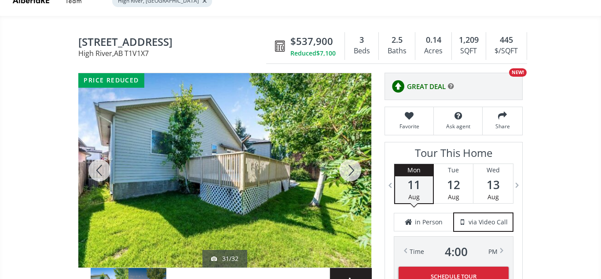
click at [353, 172] on div at bounding box center [350, 170] width 42 height 194
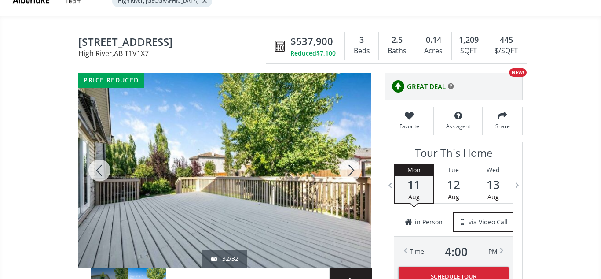
click at [353, 172] on div at bounding box center [350, 170] width 42 height 194
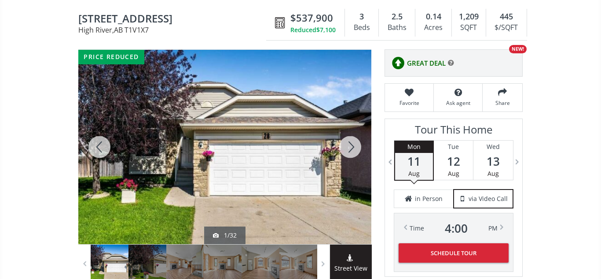
scroll to position [0, 0]
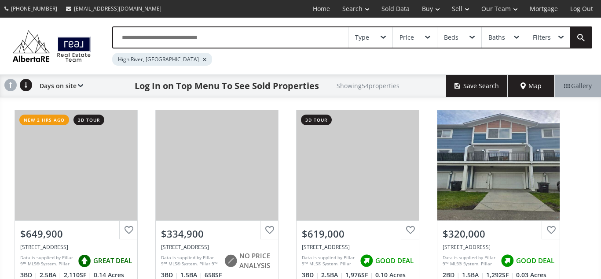
click at [146, 35] on input "text" at bounding box center [230, 37] width 235 height 20
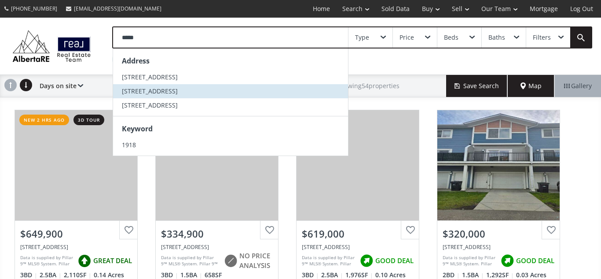
type input "****"
click at [154, 90] on span "[STREET_ADDRESS]" at bounding box center [150, 91] width 56 height 8
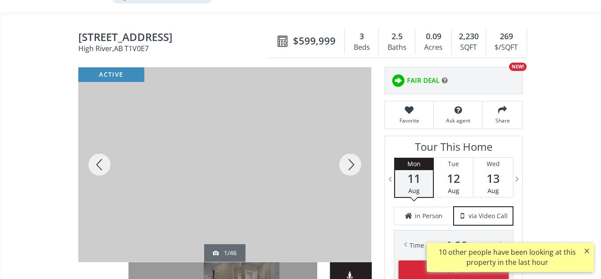
scroll to position [60, 0]
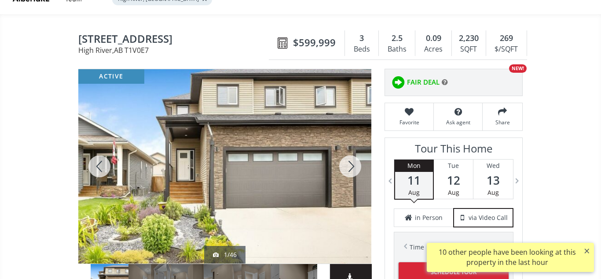
click at [349, 167] on div at bounding box center [350, 166] width 42 height 194
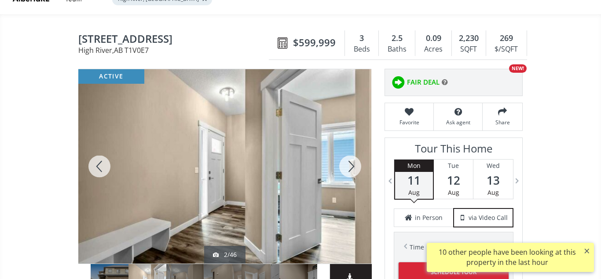
click at [349, 167] on div at bounding box center [350, 166] width 42 height 194
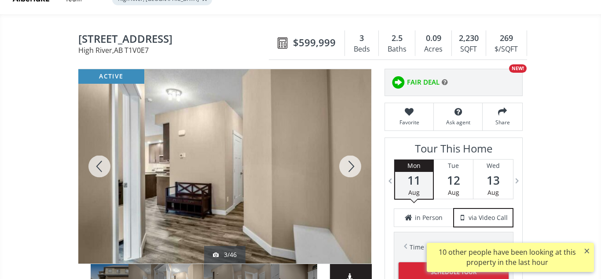
click at [349, 167] on div at bounding box center [350, 166] width 42 height 194
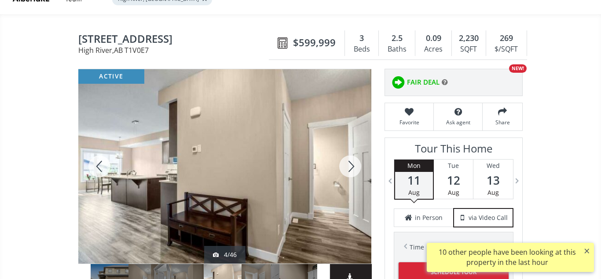
click at [349, 167] on div at bounding box center [350, 166] width 42 height 194
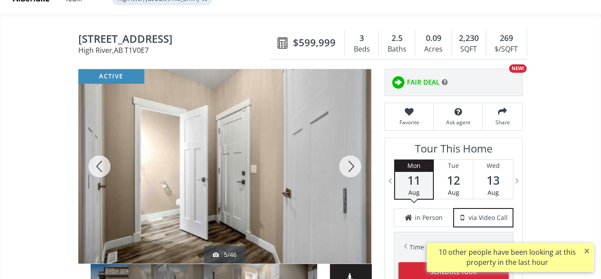
click at [349, 167] on div at bounding box center [350, 166] width 42 height 194
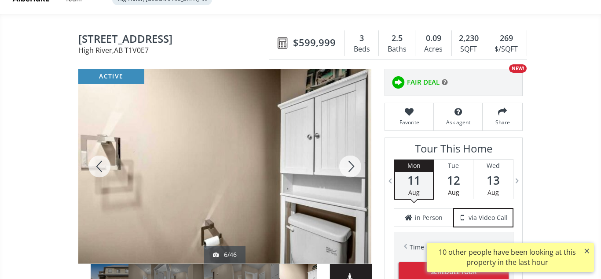
click at [349, 167] on div at bounding box center [350, 166] width 42 height 194
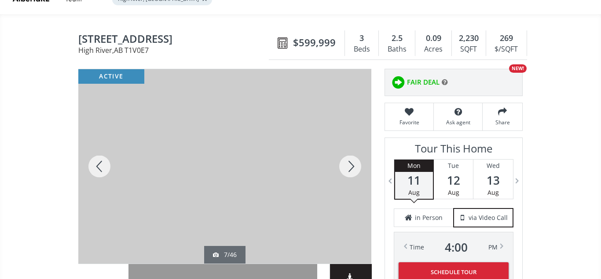
click at [349, 167] on div at bounding box center [350, 166] width 42 height 194
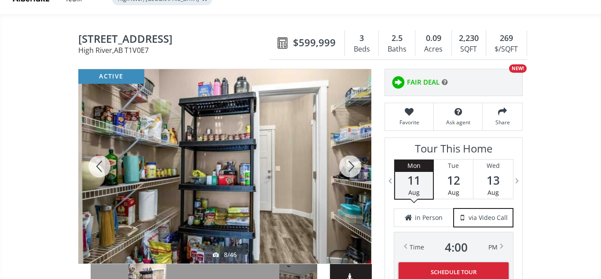
click at [349, 167] on div at bounding box center [350, 166] width 42 height 194
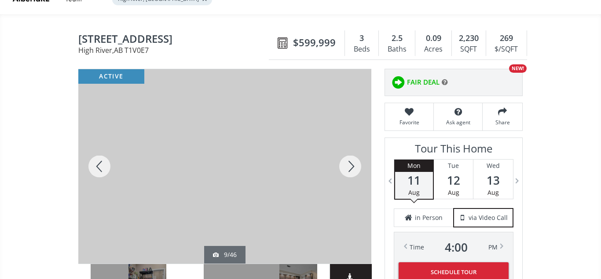
click at [349, 167] on div at bounding box center [350, 166] width 42 height 194
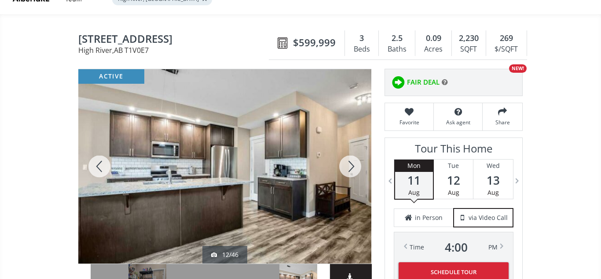
click at [349, 167] on div at bounding box center [350, 166] width 42 height 194
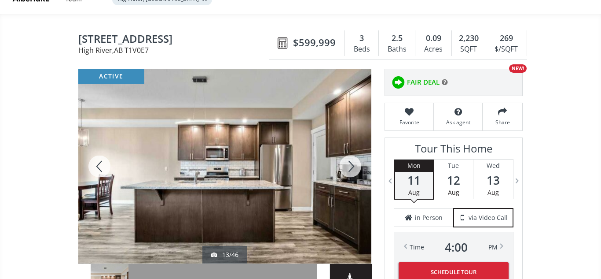
click at [349, 167] on div at bounding box center [350, 166] width 42 height 194
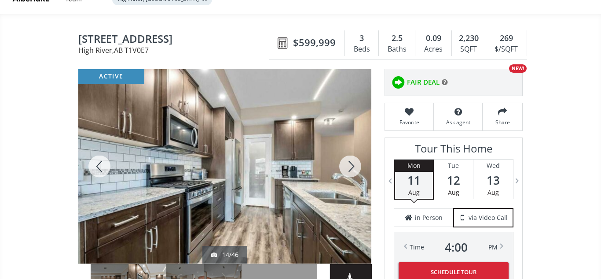
click at [349, 167] on div at bounding box center [350, 166] width 42 height 194
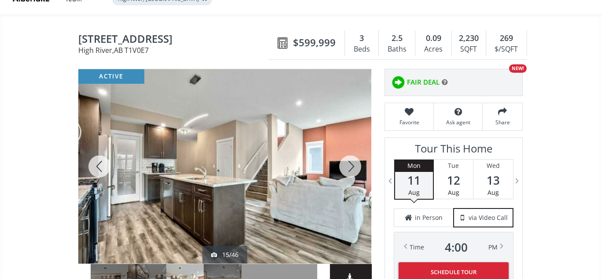
click at [349, 167] on div at bounding box center [350, 166] width 42 height 194
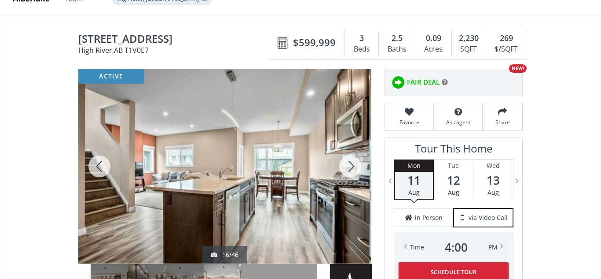
click at [349, 167] on div at bounding box center [350, 166] width 42 height 194
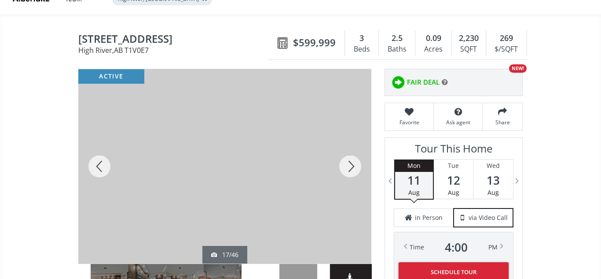
click at [349, 167] on div at bounding box center [350, 166] width 42 height 194
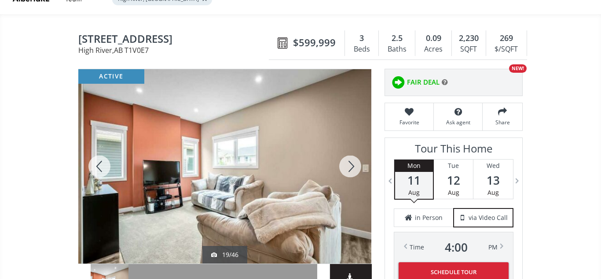
click at [349, 167] on div at bounding box center [350, 166] width 42 height 194
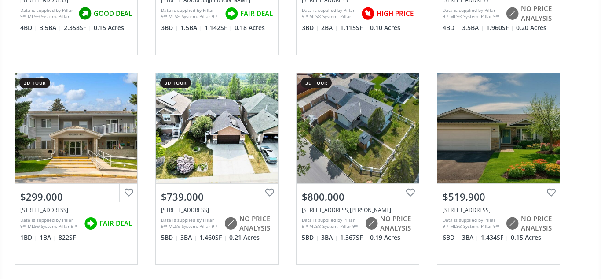
scroll to position [2131, 0]
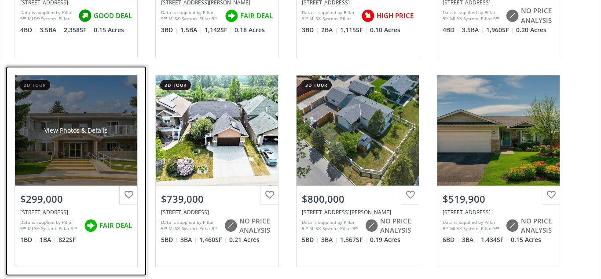
click at [114, 150] on div "View Photos & Details" at bounding box center [76, 130] width 122 height 110
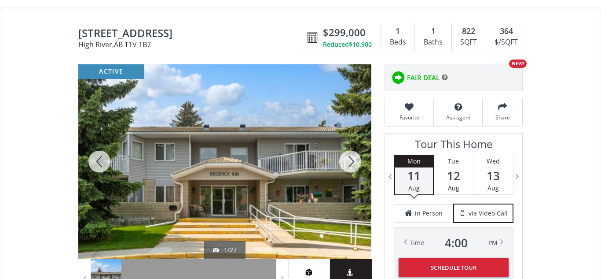
scroll to position [69, 0]
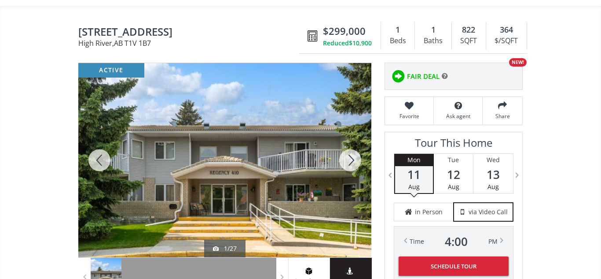
click at [352, 165] on div at bounding box center [350, 160] width 42 height 194
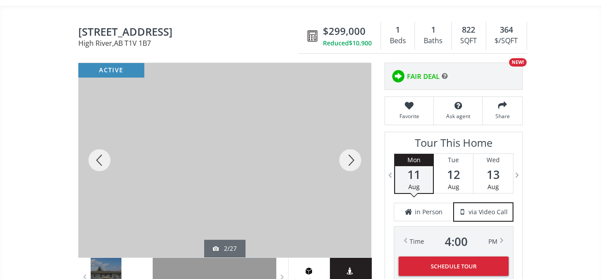
click at [352, 165] on div at bounding box center [350, 160] width 42 height 194
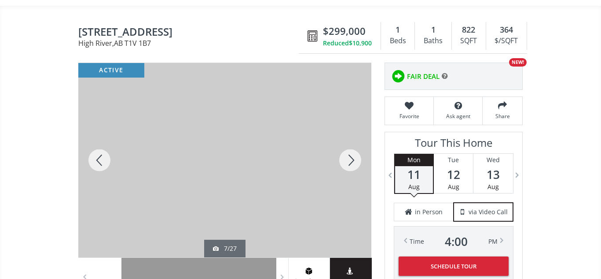
click at [352, 165] on div at bounding box center [350, 160] width 42 height 194
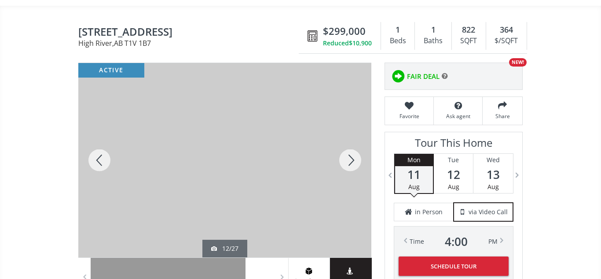
click at [352, 165] on div at bounding box center [350, 160] width 42 height 194
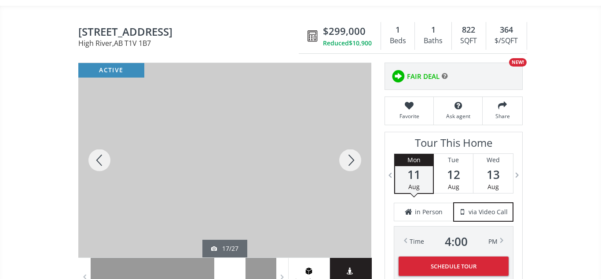
click at [352, 165] on div at bounding box center [350, 160] width 42 height 194
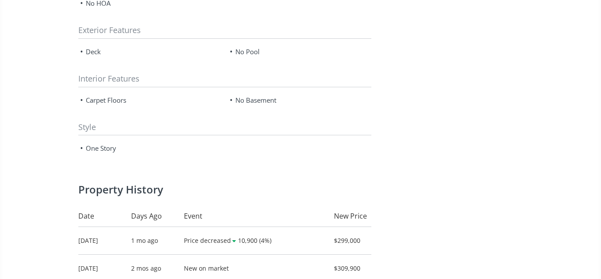
scroll to position [0, 0]
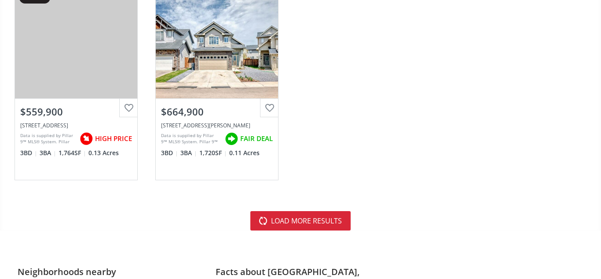
scroll to position [2637, 0]
click at [312, 224] on button "load more results" at bounding box center [300, 219] width 100 height 19
